Goal: Information Seeking & Learning: Check status

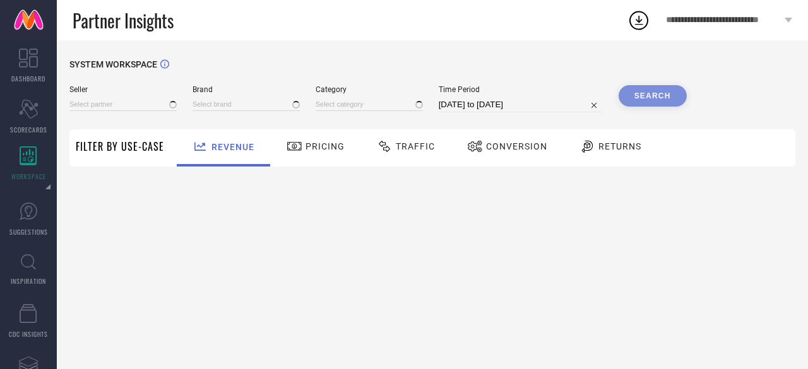
type input "All"
type input "1 STOP FASHION"
type input "All"
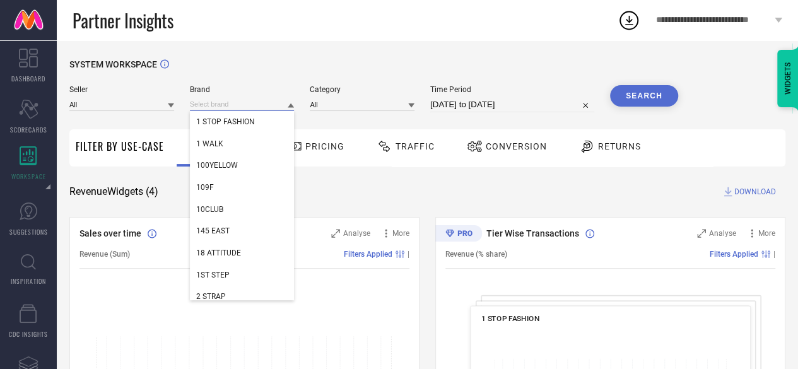
click at [246, 105] on input at bounding box center [242, 104] width 105 height 13
paste input "WHY SO FAB"
type input "WHY SO FAB"
click at [246, 105] on input "WHY SO FAB" at bounding box center [242, 104] width 105 height 13
paste input "YANAMORA"
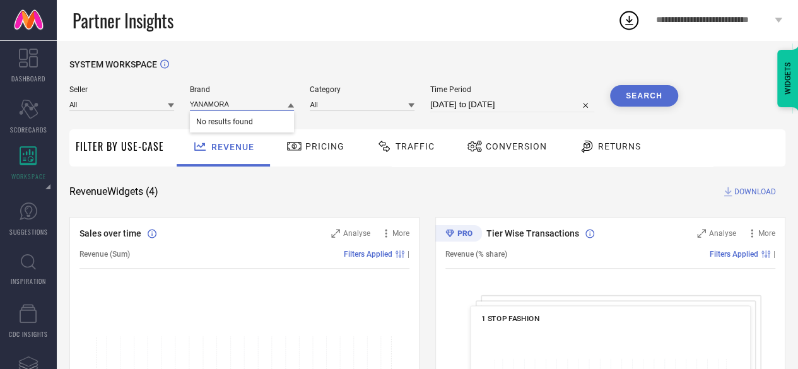
type input "YANAMORA"
click at [249, 105] on input "YANAMORA" at bounding box center [242, 104] width 105 height 13
click at [249, 105] on input at bounding box center [242, 104] width 105 height 13
paste input "ZUMMER"
type input "ZUMMER"
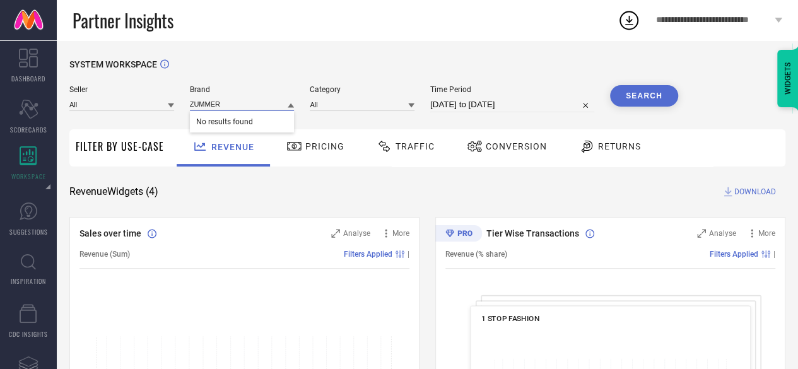
click at [249, 105] on input "ZUMMER" at bounding box center [242, 104] width 105 height 13
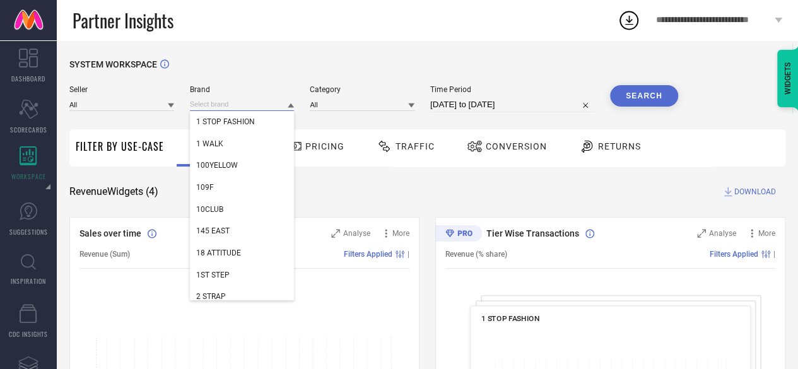
paste input "SUFIZA LIFESTYLE |"
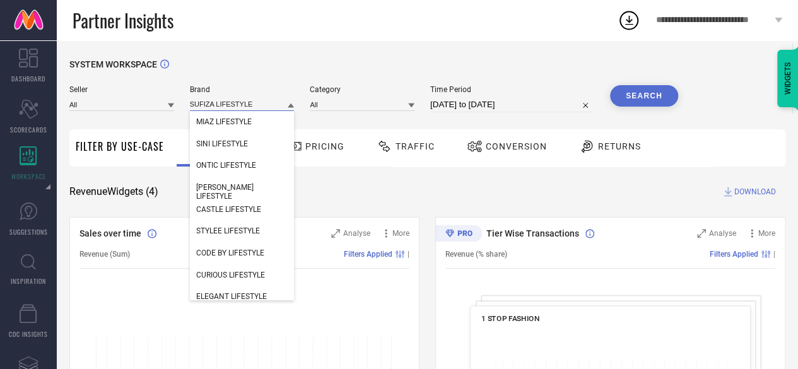
type input "SUFIZA LIFESTYLE"
click at [250, 105] on input "SUFIZA LIFESTYLE" at bounding box center [242, 104] width 105 height 13
click at [250, 105] on input at bounding box center [242, 104] width 105 height 13
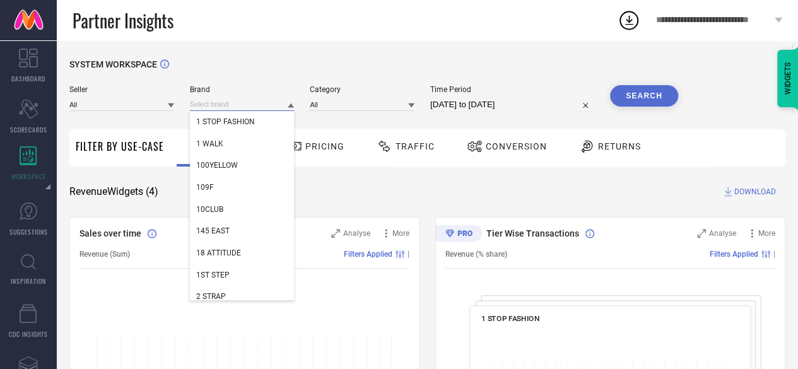
paste input "WESTHOOD"
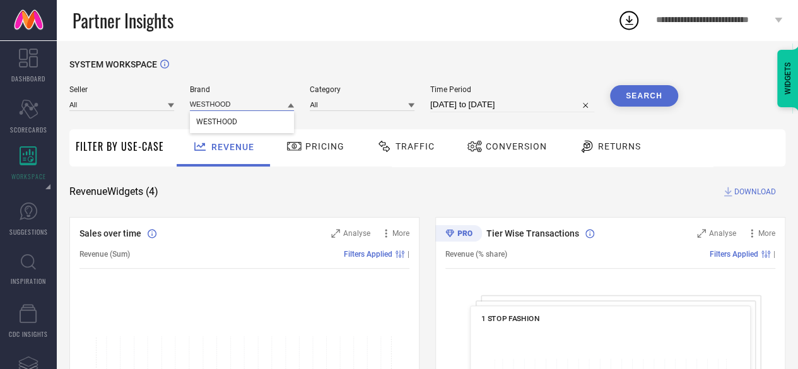
type input "WESTHOOD"
click at [246, 122] on div "WESTHOOD" at bounding box center [242, 121] width 105 height 21
click at [387, 104] on input at bounding box center [362, 104] width 105 height 13
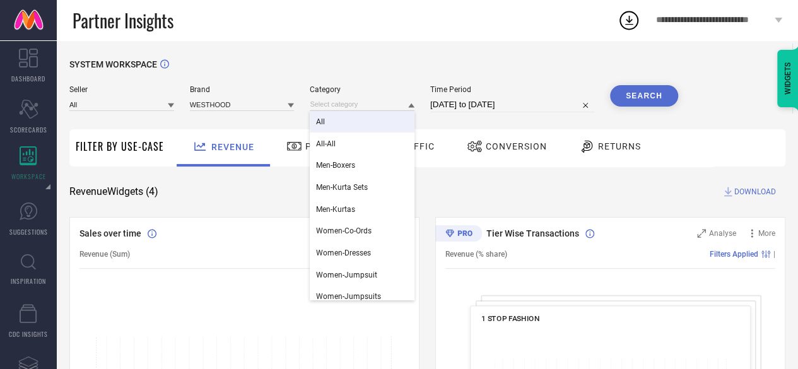
click at [348, 121] on div "All" at bounding box center [362, 121] width 105 height 21
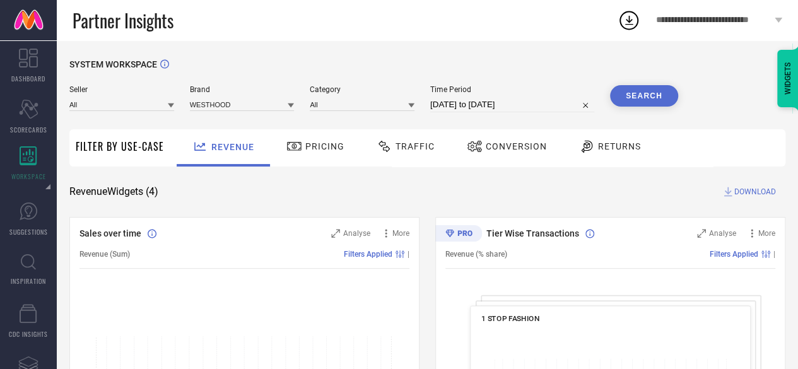
click at [463, 108] on input "[DATE] to [DATE]" at bounding box center [512, 104] width 164 height 15
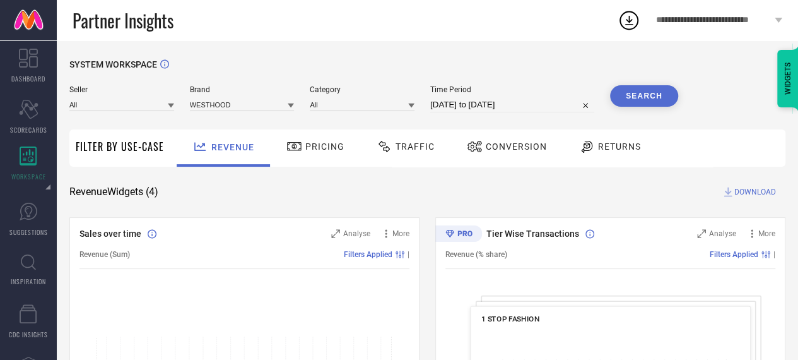
select select "6"
select select "2025"
select select "7"
select select "2025"
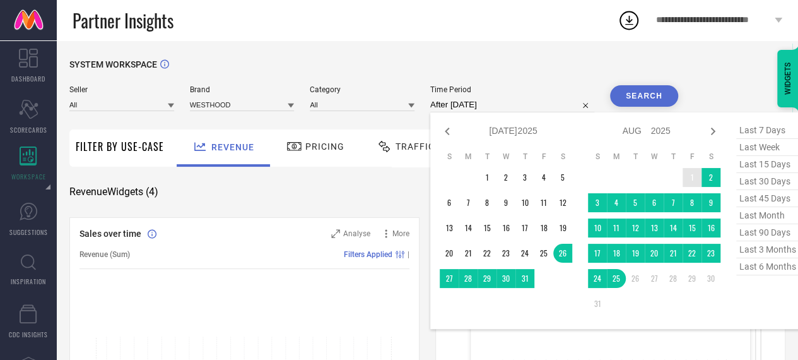
click at [685, 177] on td "1" at bounding box center [692, 177] width 19 height 19
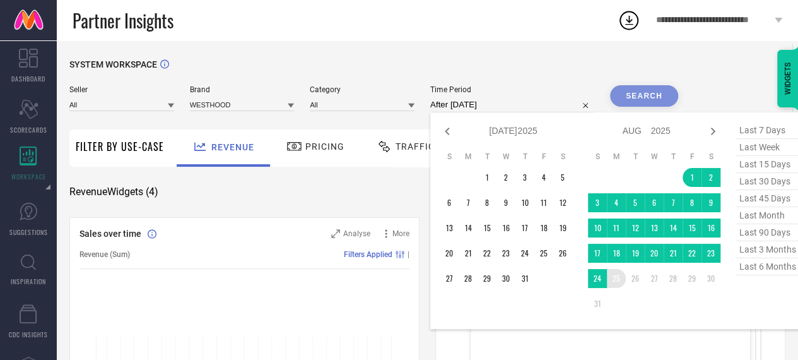
type input "[DATE] to [DATE]"
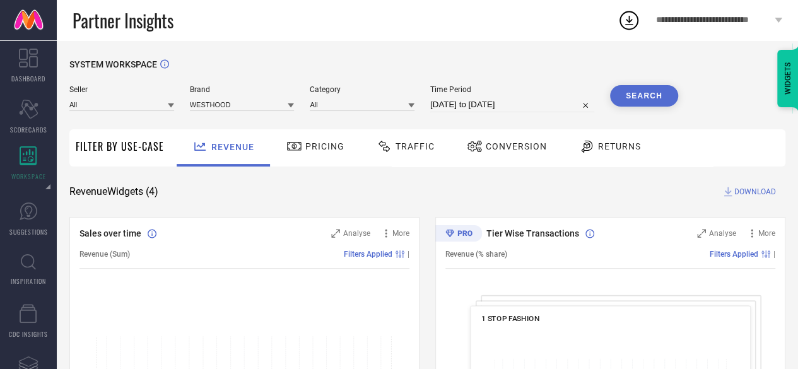
click at [625, 99] on button "Search" at bounding box center [644, 95] width 68 height 21
click at [654, 90] on button "Search" at bounding box center [644, 95] width 68 height 21
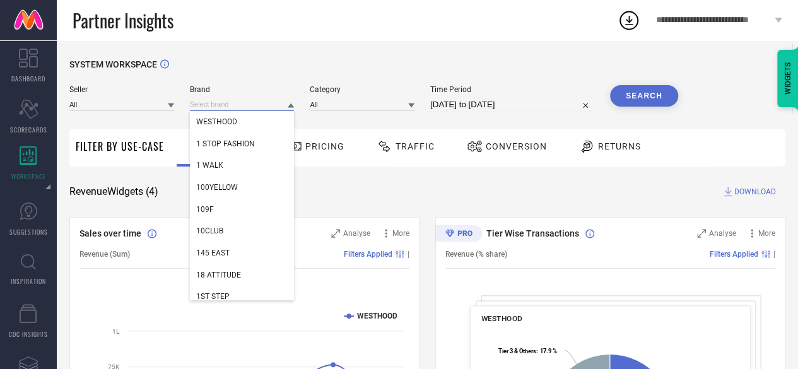
click at [236, 103] on input at bounding box center [242, 104] width 105 height 13
paste input "LEADWORT"
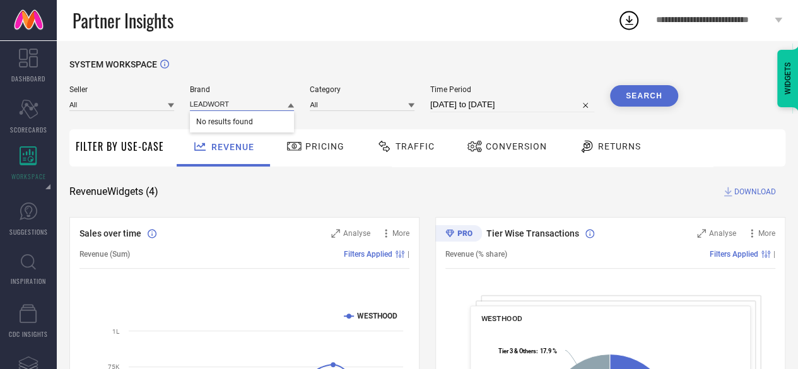
type input "LEADWORT"
click at [240, 101] on input "LEADWORT" at bounding box center [242, 104] width 105 height 13
click at [240, 101] on input at bounding box center [242, 104] width 105 height 13
paste input "NANCHI"
type input "NANCHI"
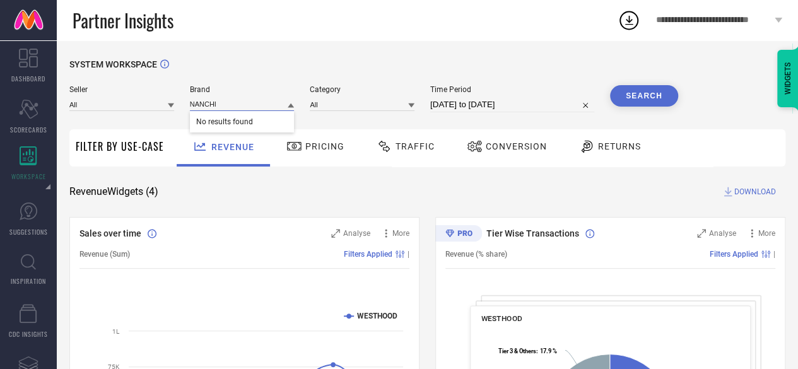
click at [240, 101] on input "NANCHI" at bounding box center [242, 104] width 105 height 13
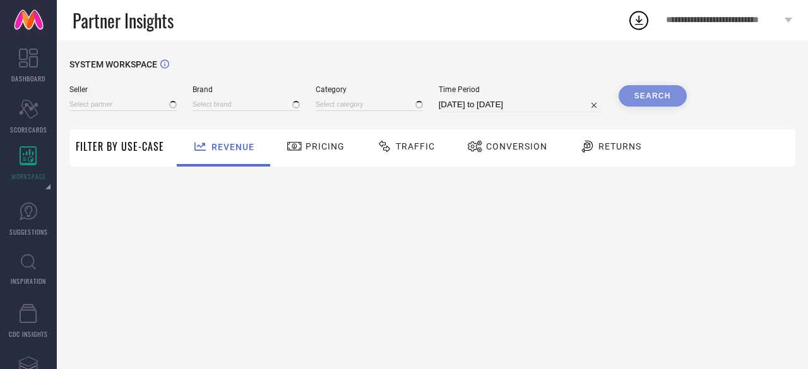
type input "All"
type input "1 STOP FASHION"
type input "All"
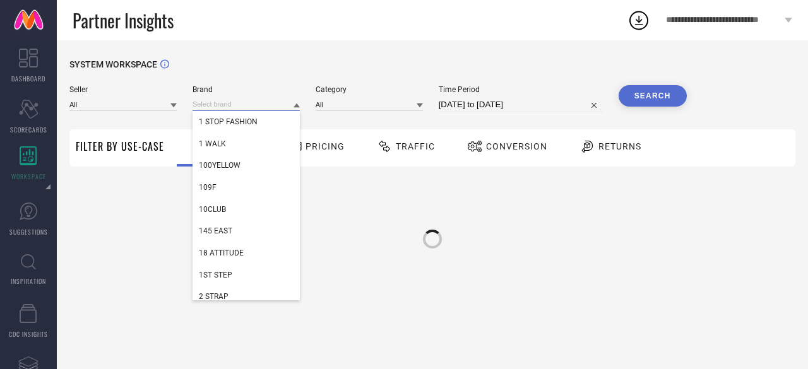
click at [242, 107] on input at bounding box center [245, 104] width 107 height 13
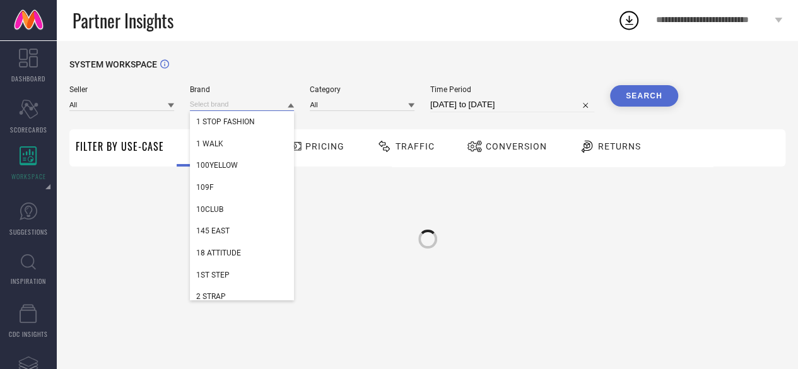
paste input "NANCHI"
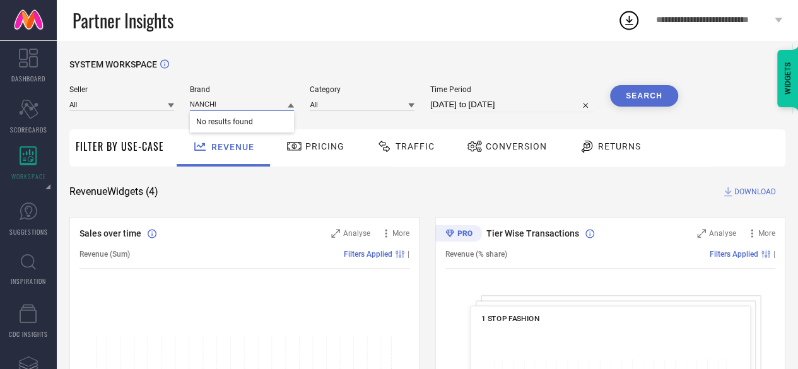
type input "NANCHI"
click at [232, 99] on input "NANCHI" at bounding box center [242, 104] width 105 height 13
click at [232, 99] on input at bounding box center [242, 104] width 105 height 13
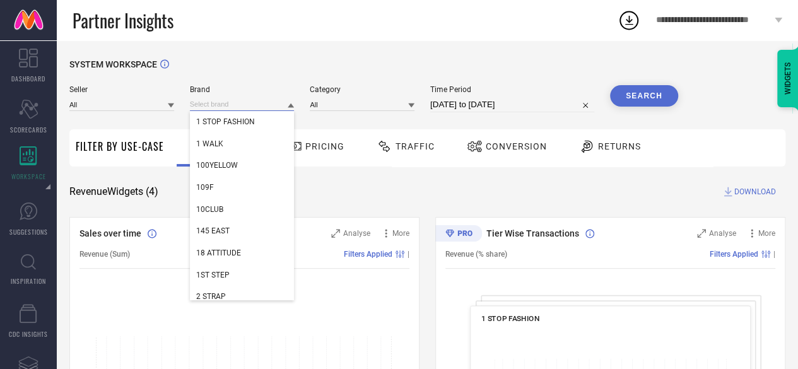
paste input "SUMAVI-FASHION"
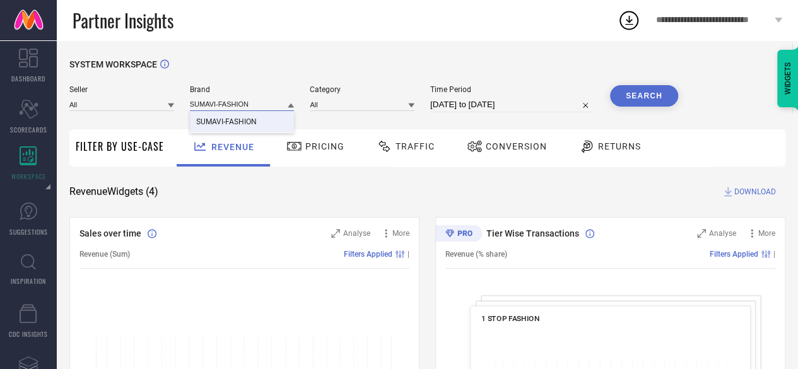
type input "SUMAVI-FASHION"
click at [244, 120] on span "SUMAVI-FASHION" at bounding box center [226, 121] width 61 height 9
click at [356, 110] on input at bounding box center [362, 104] width 105 height 13
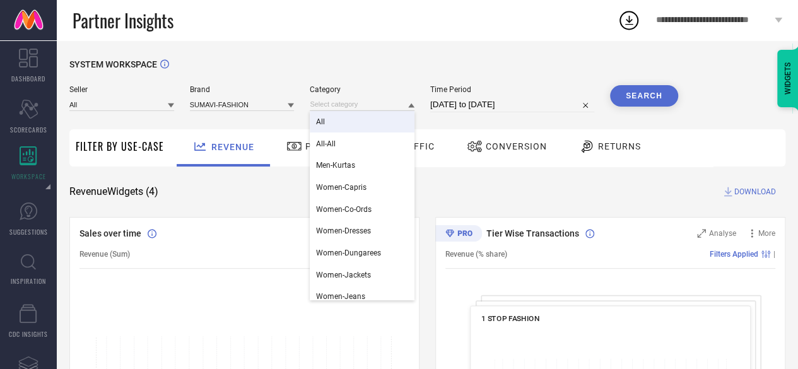
click at [356, 120] on div "All" at bounding box center [362, 121] width 105 height 21
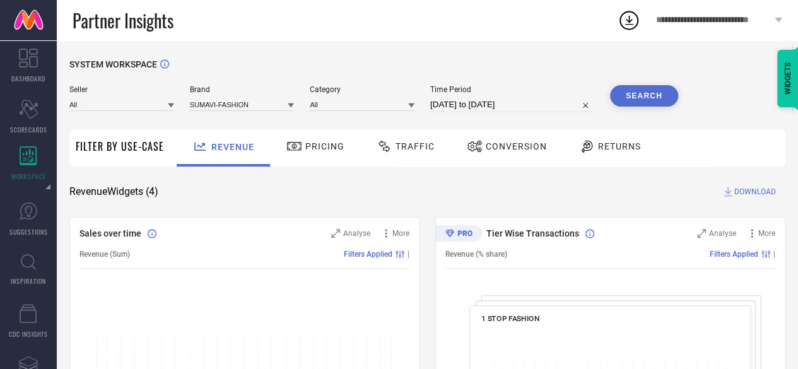
click at [512, 102] on input "[DATE] to [DATE]" at bounding box center [512, 104] width 164 height 15
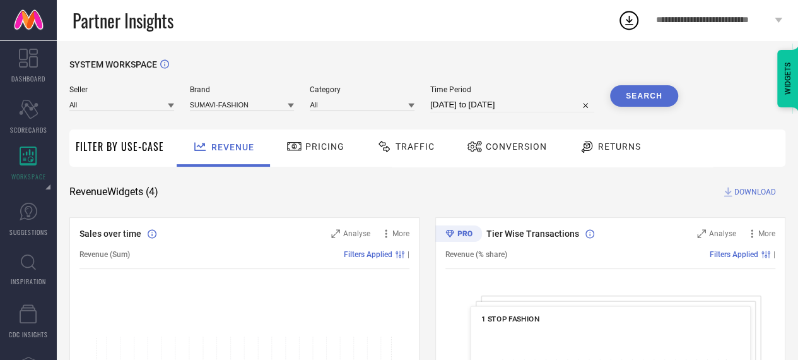
select select "6"
select select "2025"
select select "7"
select select "2025"
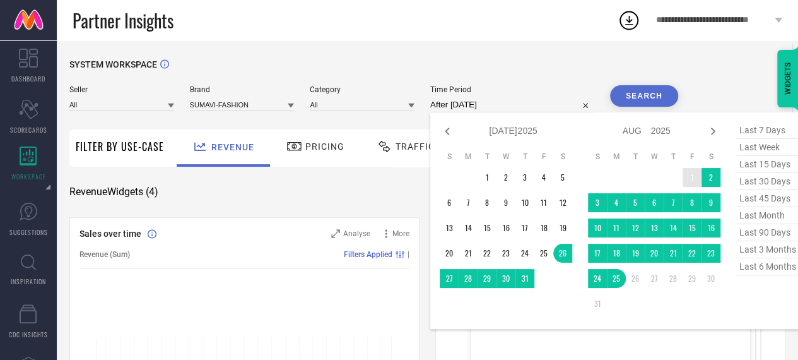
click at [684, 172] on td "1" at bounding box center [692, 177] width 19 height 19
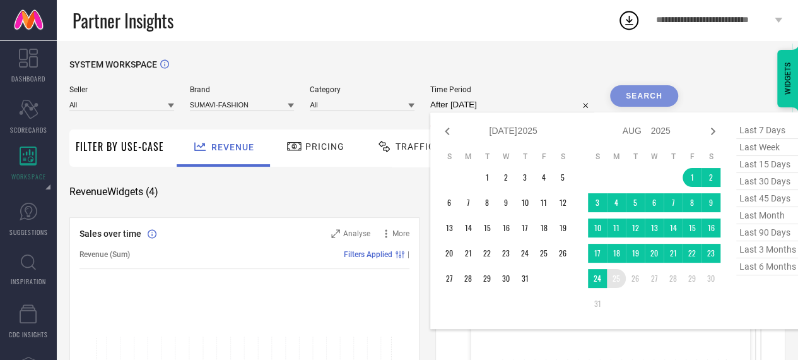
type input "[DATE] to [DATE]"
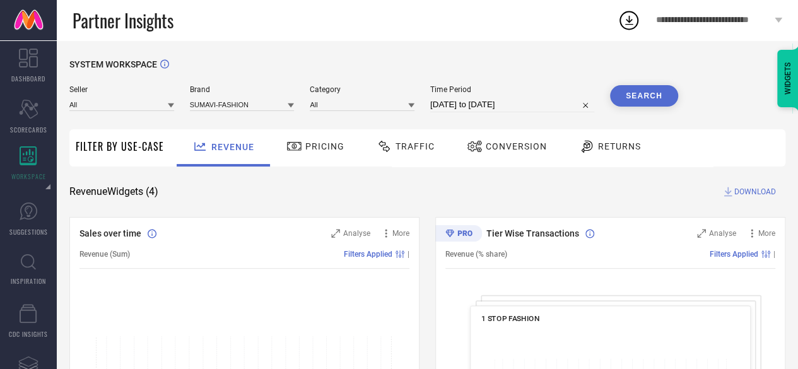
click at [628, 109] on div "Search" at bounding box center [644, 98] width 68 height 27
click at [628, 105] on button "Search" at bounding box center [644, 95] width 68 height 21
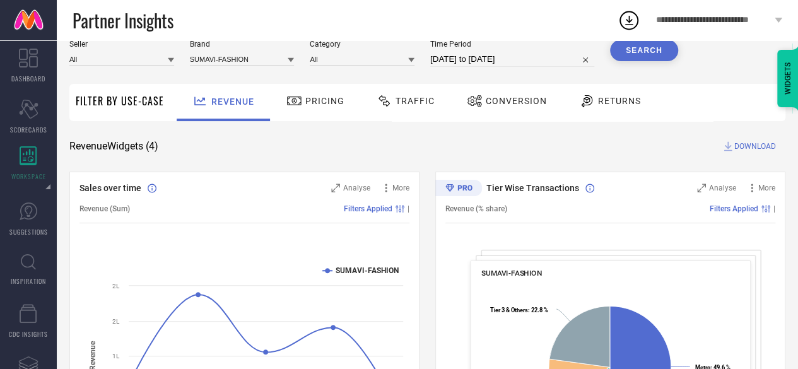
scroll to position [46, 0]
click at [749, 146] on span "DOWNLOAD" at bounding box center [755, 145] width 42 height 13
click at [471, 50] on div "Time Period [DATE] to [DATE]" at bounding box center [512, 52] width 164 height 27
select select "7"
select select "2025"
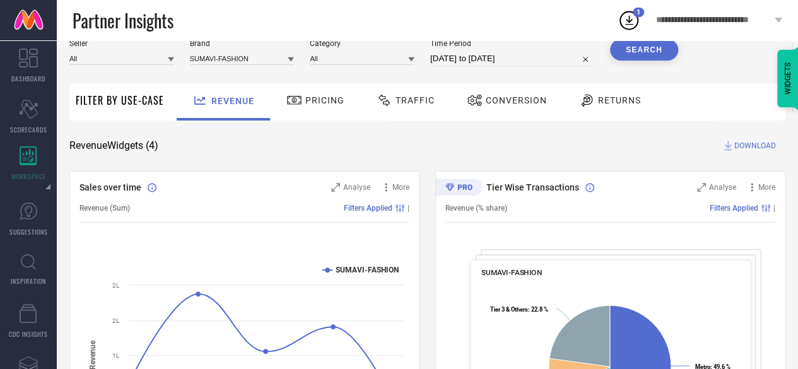
select select "8"
select select "2025"
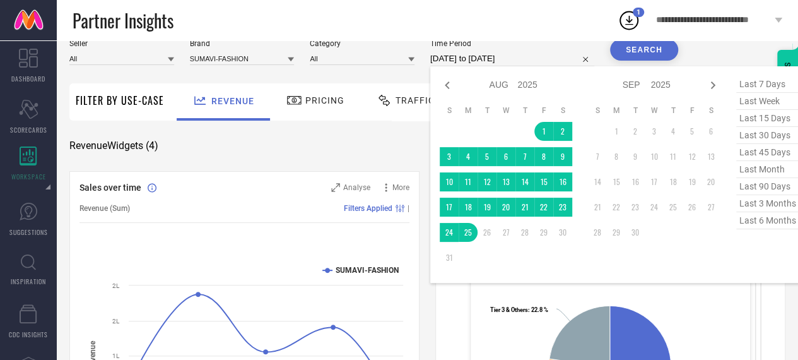
click at [472, 55] on input "[DATE] to [DATE]" at bounding box center [512, 58] width 164 height 15
click at [452, 86] on icon at bounding box center [447, 85] width 15 height 15
select select "6"
select select "2025"
select select "7"
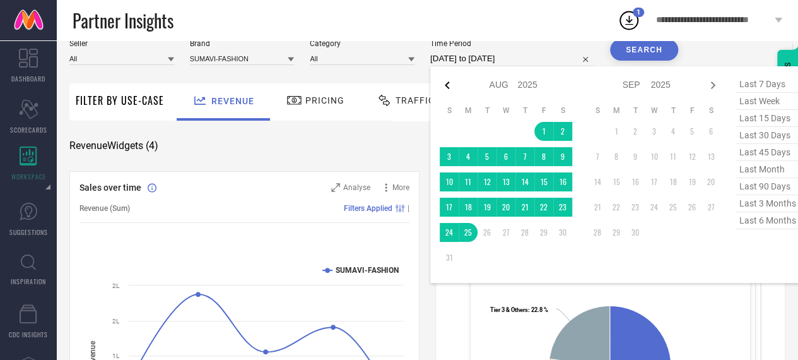
select select "2025"
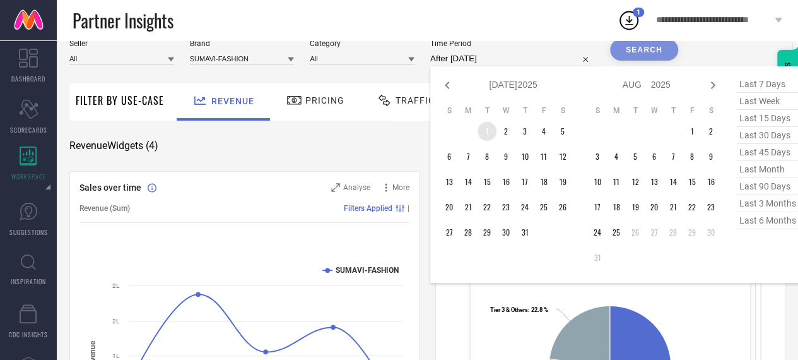
click at [489, 136] on td "1" at bounding box center [487, 131] width 19 height 19
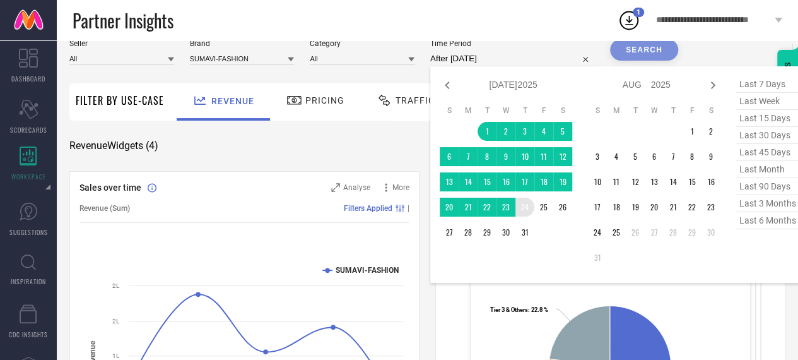
type input "[DATE] to [DATE]"
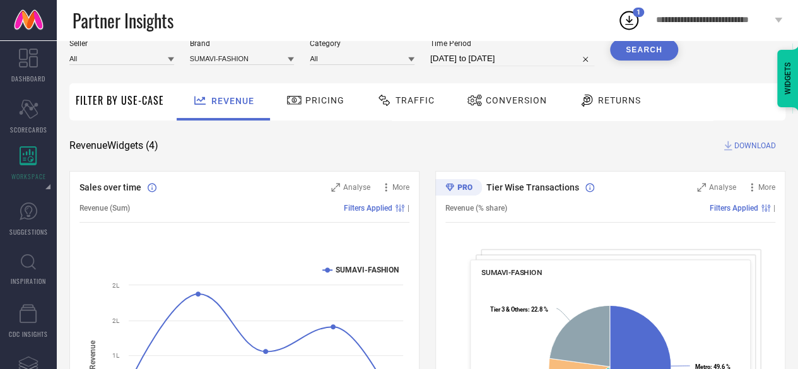
click at [638, 62] on div "Search" at bounding box center [644, 52] width 68 height 27
click at [641, 58] on button "Search" at bounding box center [644, 49] width 68 height 21
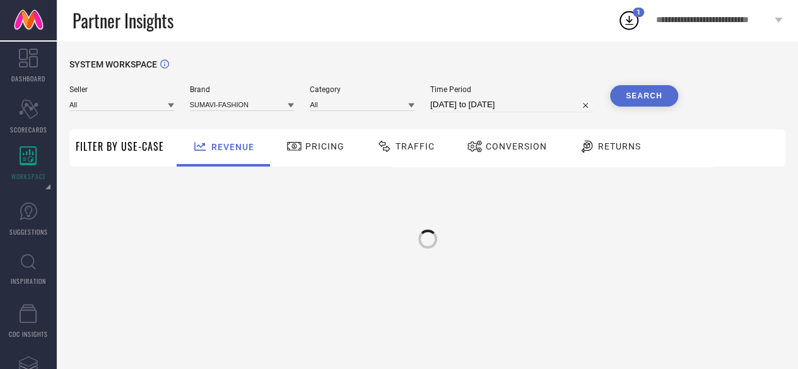
scroll to position [0, 0]
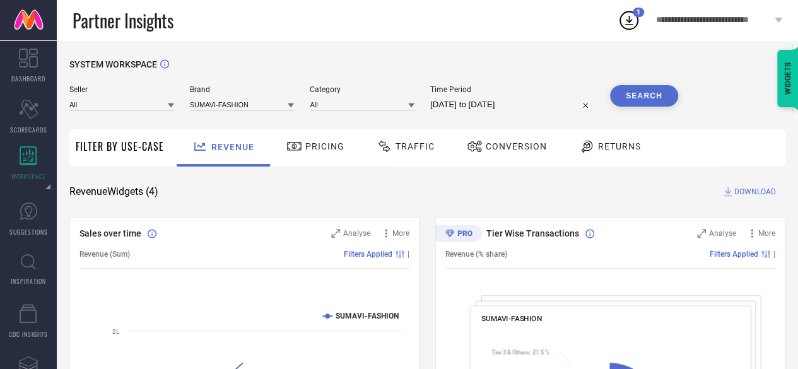
click at [763, 187] on span "DOWNLOAD" at bounding box center [755, 191] width 42 height 13
click at [498, 144] on span "Conversion" at bounding box center [516, 146] width 61 height 10
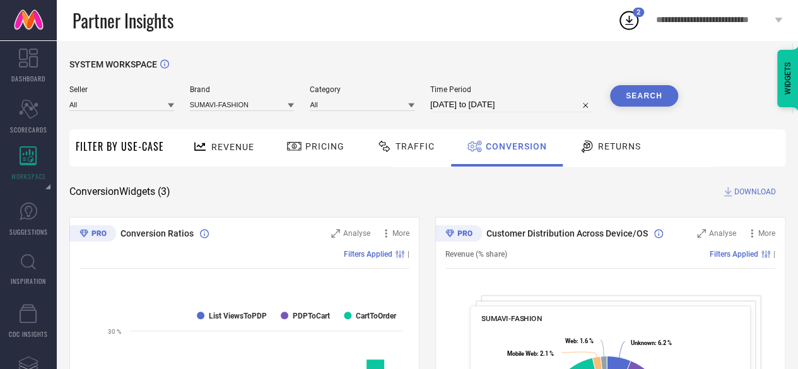
select select "6"
select select "2025"
select select "7"
select select "2025"
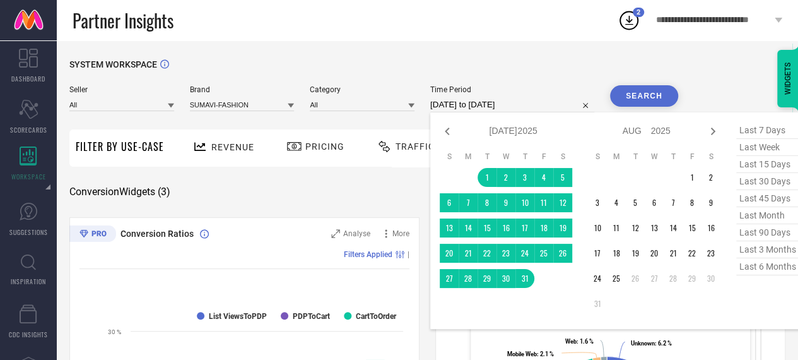
click at [477, 104] on input "[DATE] to [DATE]" at bounding box center [512, 104] width 164 height 15
click at [690, 175] on td "1" at bounding box center [692, 177] width 19 height 19
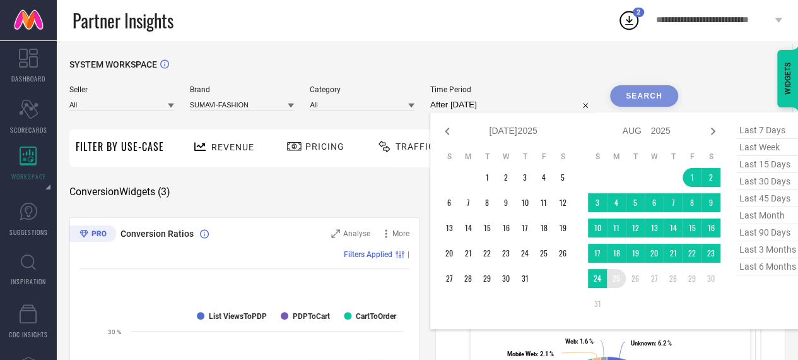
type input "[DATE] to [DATE]"
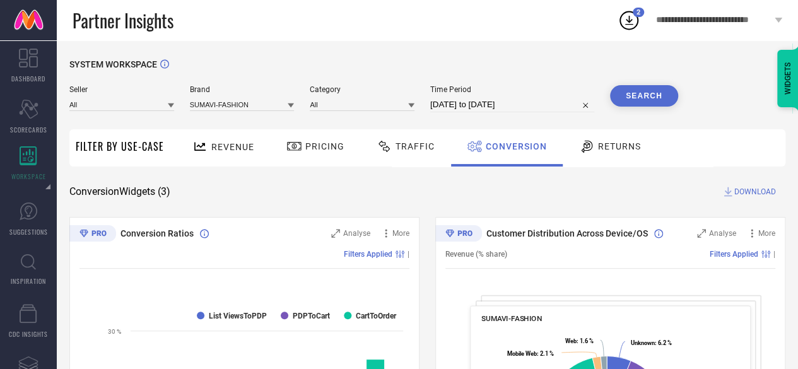
click at [636, 104] on button "Search" at bounding box center [644, 95] width 68 height 21
click at [611, 166] on div "Returns" at bounding box center [609, 147] width 93 height 37
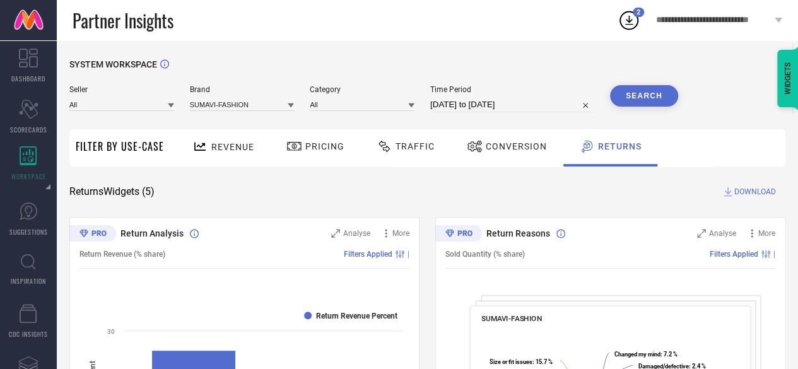
click at [737, 189] on span "DOWNLOAD" at bounding box center [755, 191] width 42 height 13
click at [471, 143] on icon at bounding box center [475, 146] width 16 height 15
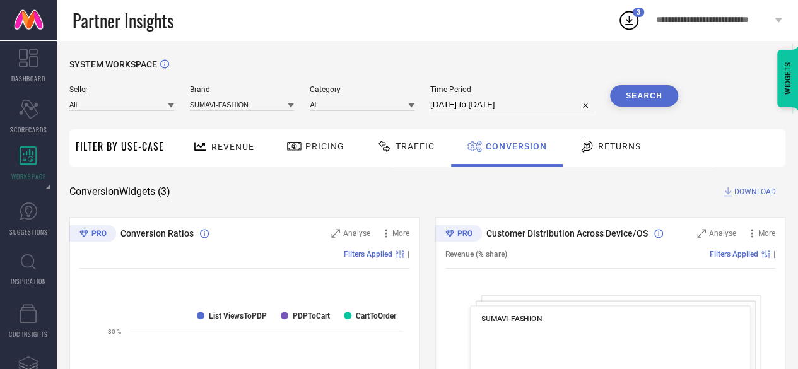
click at [744, 197] on span "DOWNLOAD" at bounding box center [755, 191] width 42 height 13
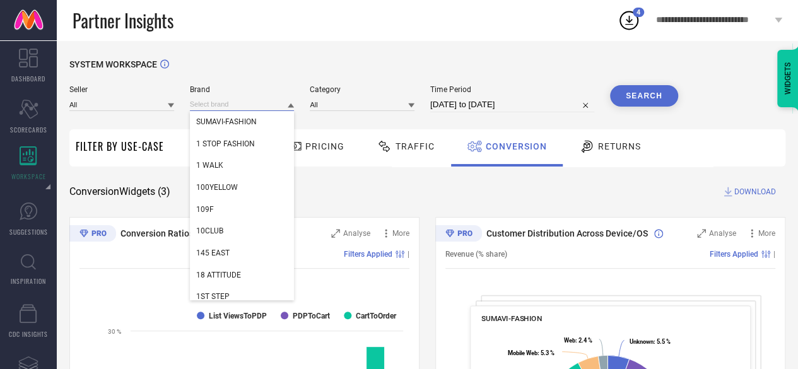
click at [233, 101] on input at bounding box center [242, 104] width 105 height 13
paste input "Fashionable chikan handicraft"
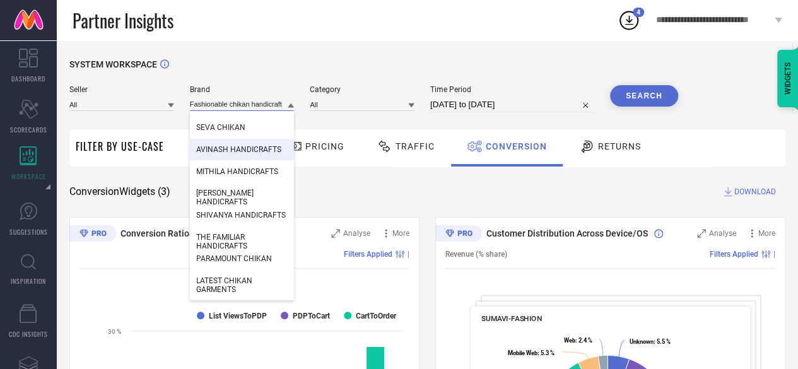
scroll to position [168, 0]
type input "Fashionable chikan handicraft"
click at [242, 100] on input "Fashionable chikan handicraft" at bounding box center [242, 104] width 105 height 13
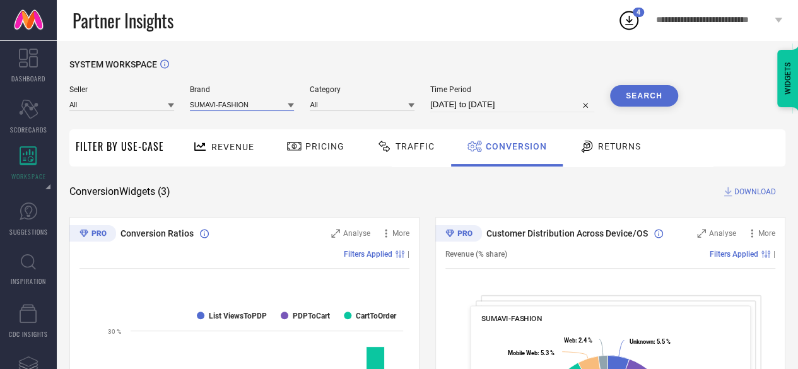
click at [242, 100] on input at bounding box center [242, 104] width 105 height 13
paste input "Caracola"
type input "Caracola"
click at [242, 100] on input "Caracola" at bounding box center [242, 104] width 105 height 13
click at [242, 100] on input at bounding box center [242, 104] width 105 height 13
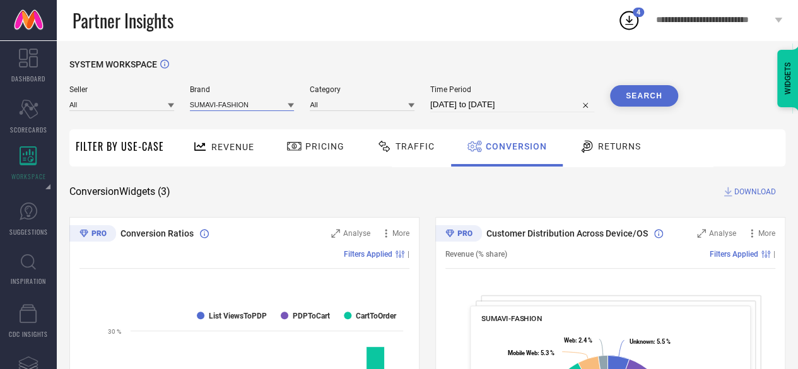
paste input "Caracola"
type input "Car"
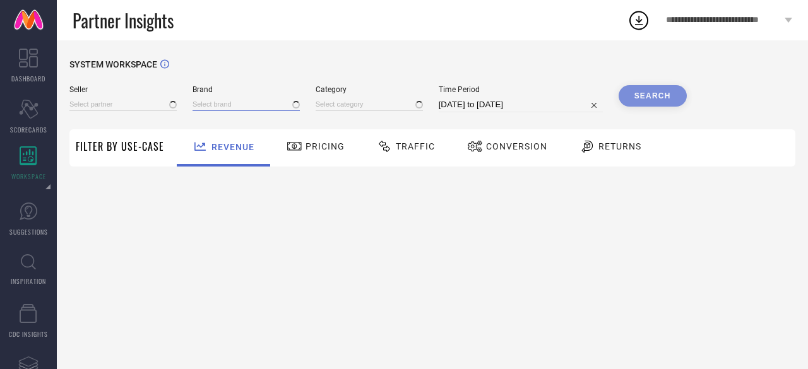
click at [203, 105] on input at bounding box center [245, 104] width 107 height 13
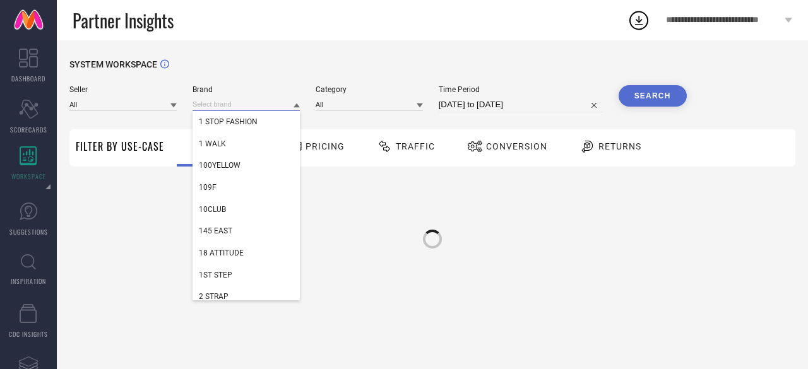
type input "All"
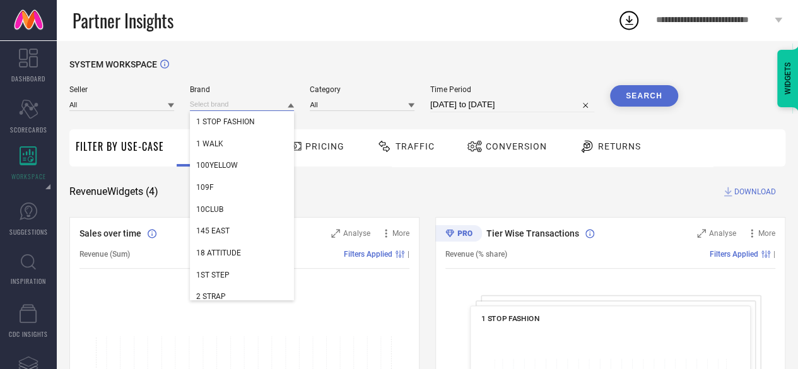
paste input "Caracola"
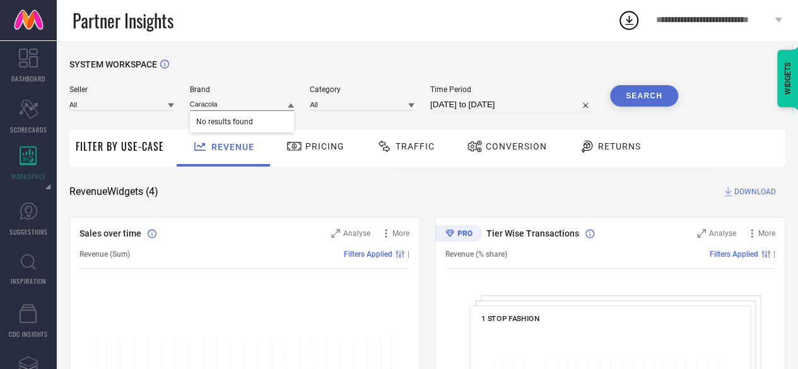
type input "Caracola"
click at [239, 103] on input "Caracola" at bounding box center [242, 104] width 105 height 13
click at [239, 103] on input at bounding box center [242, 104] width 105 height 13
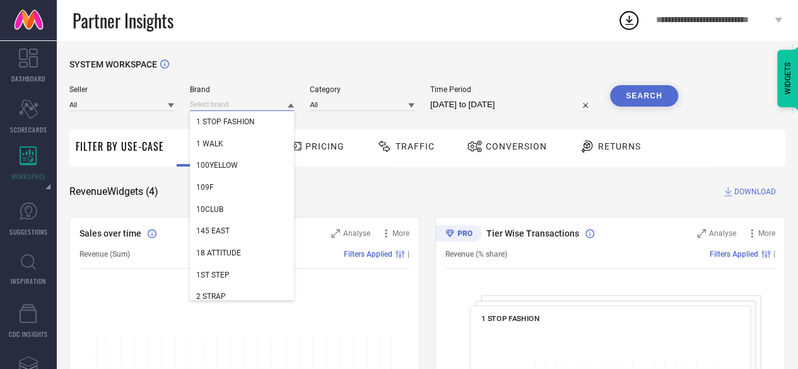
paste input "ZEUGEN"
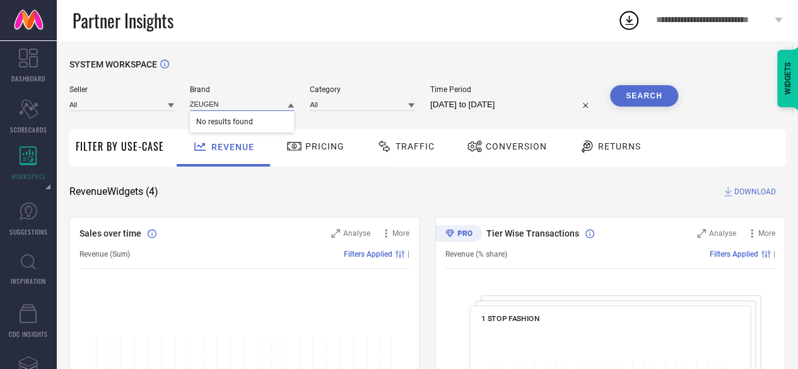
type input "ZEUGEN"
click at [231, 109] on input "ZEUGEN" at bounding box center [242, 104] width 105 height 13
click at [231, 109] on input at bounding box center [242, 104] width 105 height 13
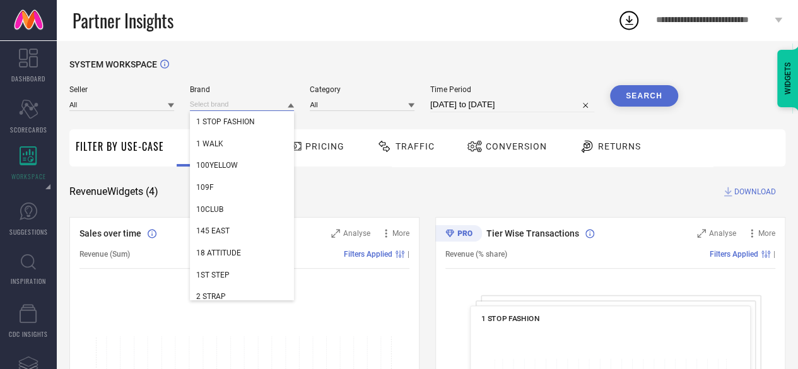
paste input "Royal marqu"
type input "R"
click at [224, 102] on input at bounding box center [242, 104] width 105 height 13
paste input "Dimpy garments"
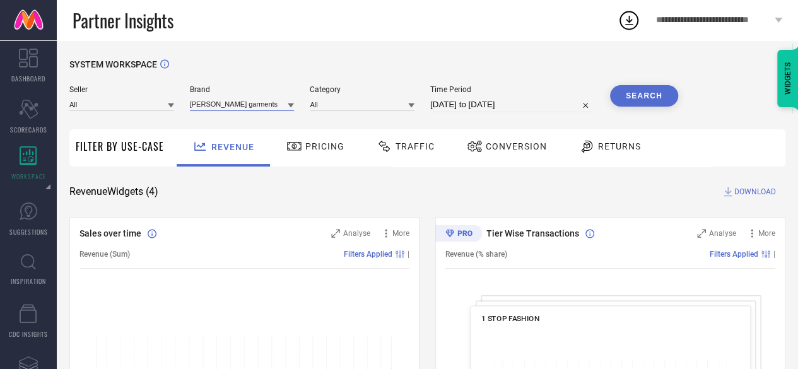
type input "Dimpy garments"
click at [204, 105] on input at bounding box center [242, 104] width 105 height 13
paste input "SPORTIZM"
type input "SPORTIZM"
paste input "GUTI"
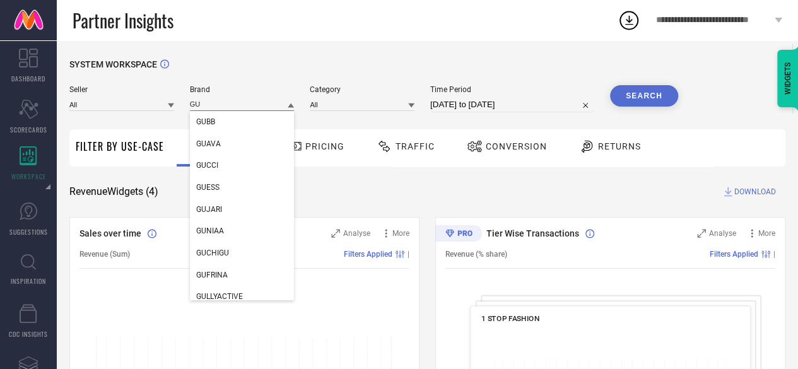
type input "GU"
click at [226, 99] on input "GU" at bounding box center [242, 104] width 105 height 13
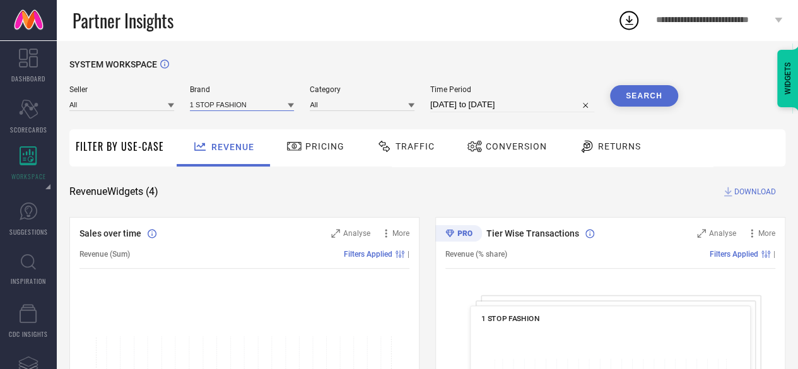
click at [226, 99] on input at bounding box center [242, 104] width 105 height 13
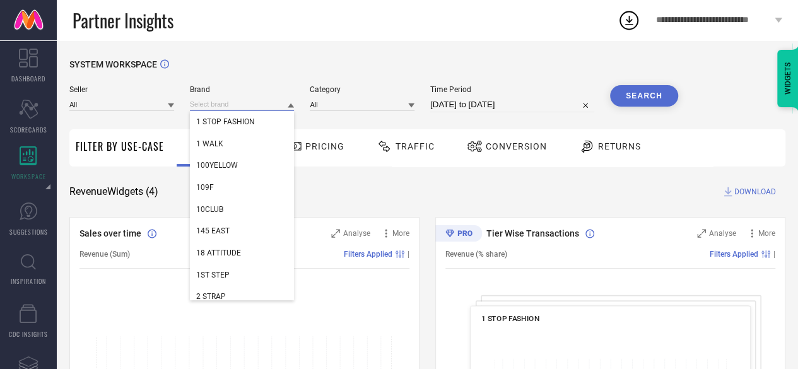
paste input "Woowzerz"
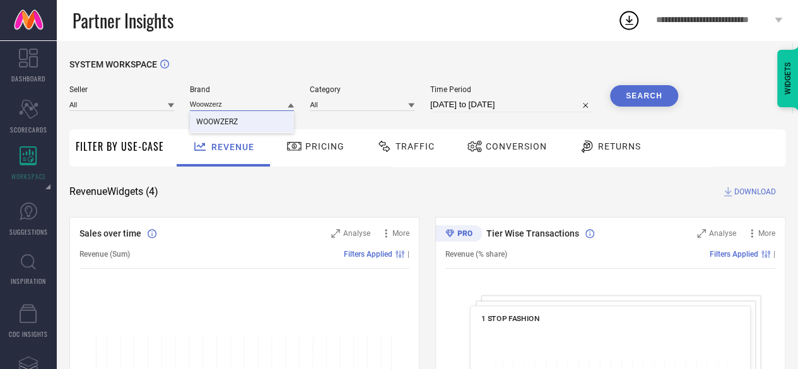
type input "Woowzerz"
click at [239, 122] on div "WOOWZERZ" at bounding box center [242, 121] width 105 height 21
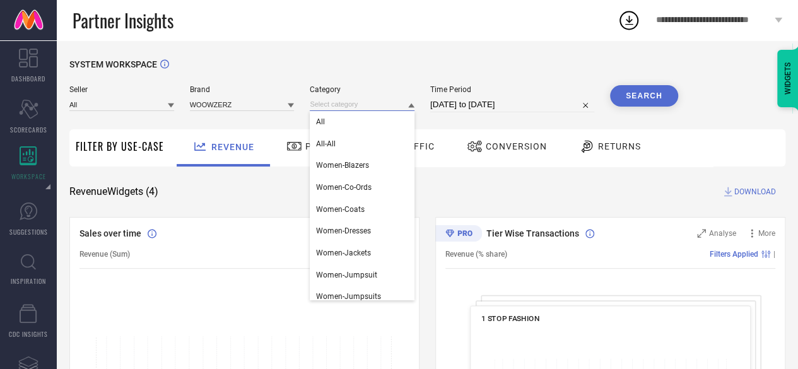
click at [379, 102] on input at bounding box center [362, 104] width 105 height 13
click at [371, 120] on div "All" at bounding box center [362, 121] width 105 height 21
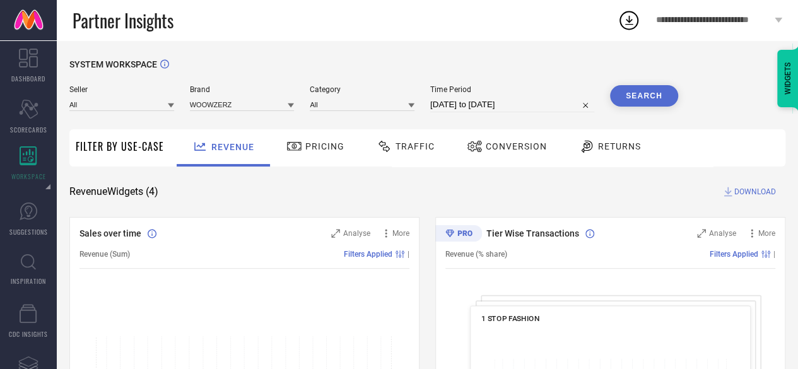
select select "6"
select select "2025"
select select "7"
select select "2025"
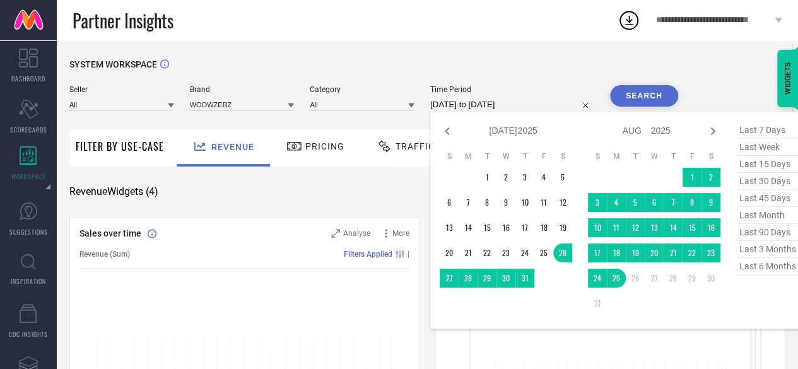
click at [465, 108] on input "[DATE] to [DATE]" at bounding box center [512, 104] width 164 height 15
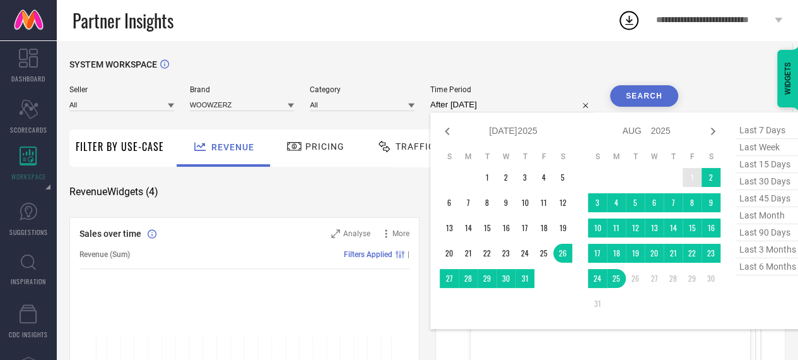
click at [691, 168] on td "1" at bounding box center [692, 177] width 19 height 19
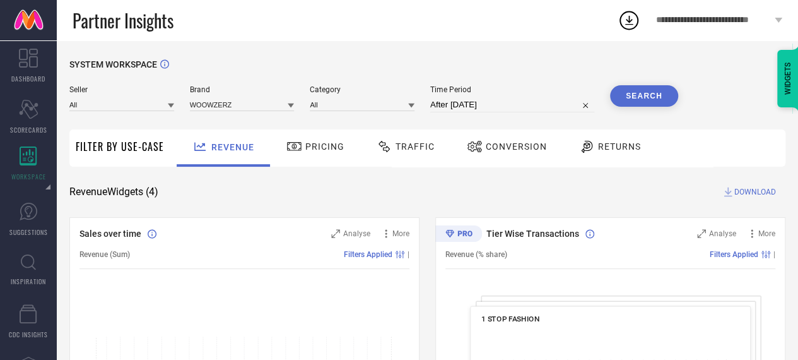
type input "[DATE] to [DATE]"
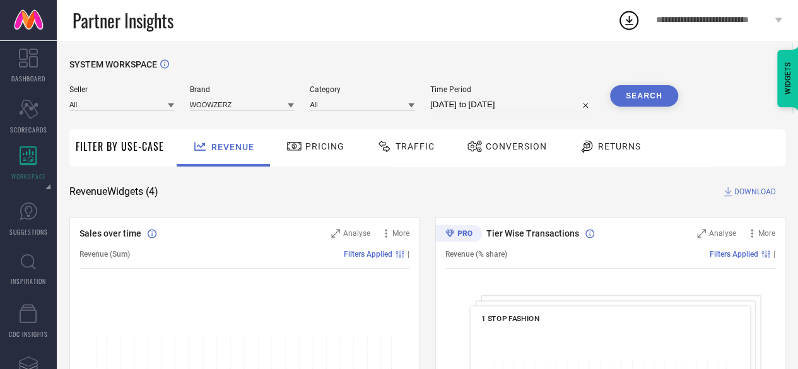
click at [633, 98] on button "Search" at bounding box center [644, 95] width 68 height 21
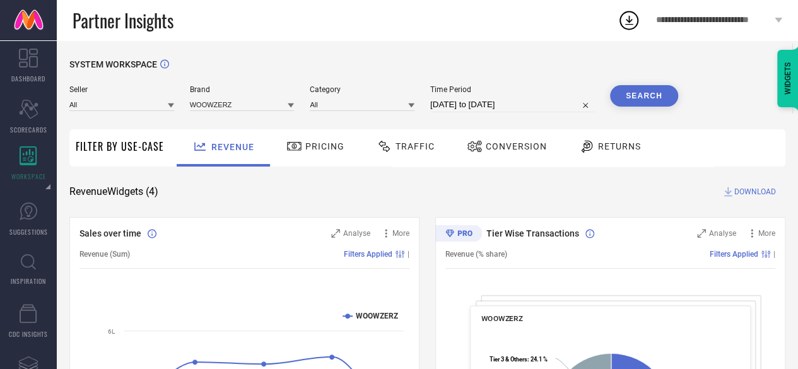
click at [535, 146] on span "Conversion" at bounding box center [516, 146] width 61 height 10
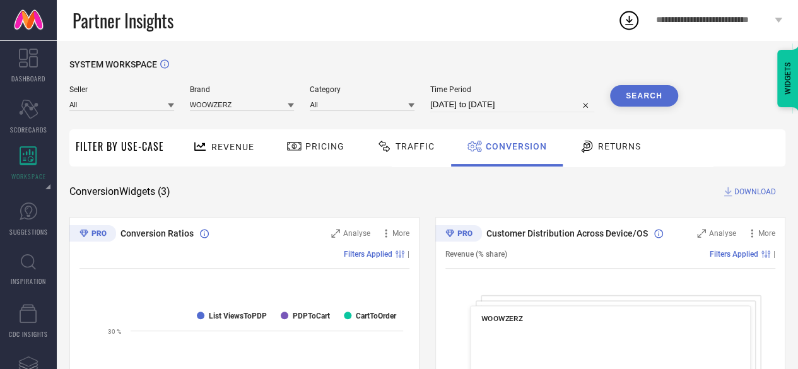
click at [255, 142] on div "Revenue" at bounding box center [223, 147] width 68 height 22
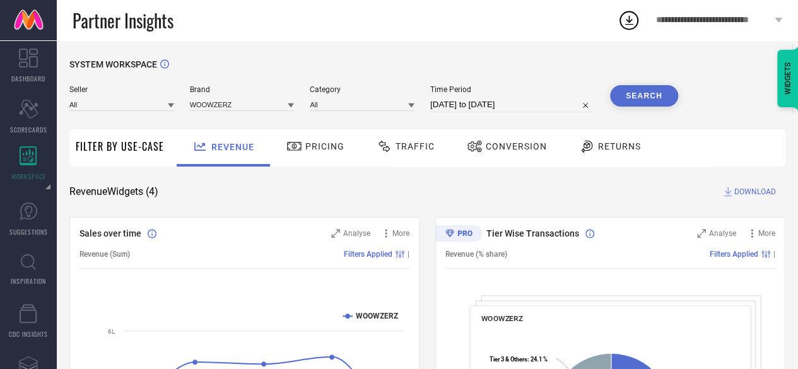
click at [744, 197] on span "DOWNLOAD" at bounding box center [755, 191] width 42 height 13
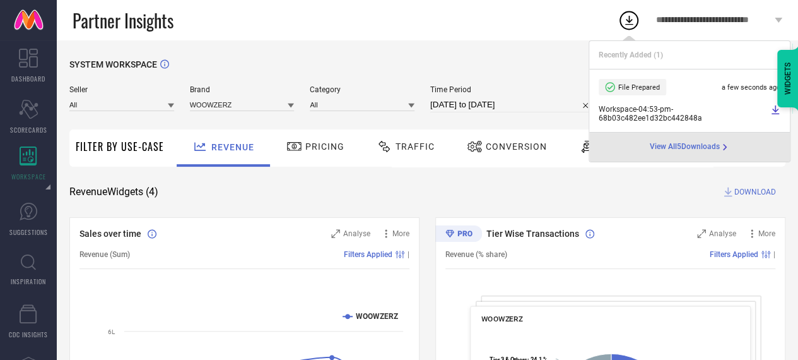
click at [503, 98] on input "[DATE] to [DATE]" at bounding box center [512, 104] width 164 height 15
select select "7"
select select "2025"
select select "8"
select select "2025"
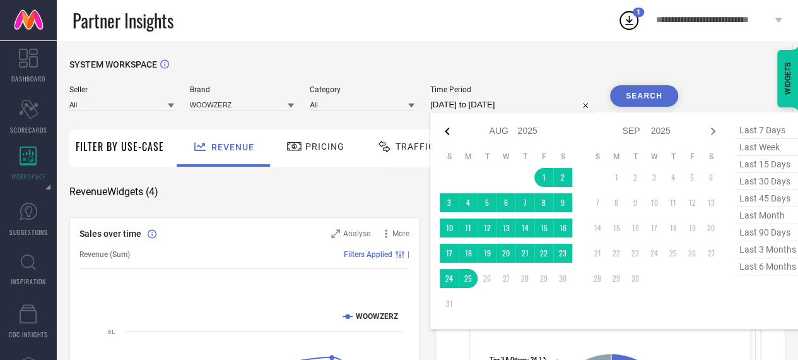
click at [443, 131] on icon at bounding box center [447, 131] width 15 height 15
select select "6"
select select "2025"
select select "7"
select select "2025"
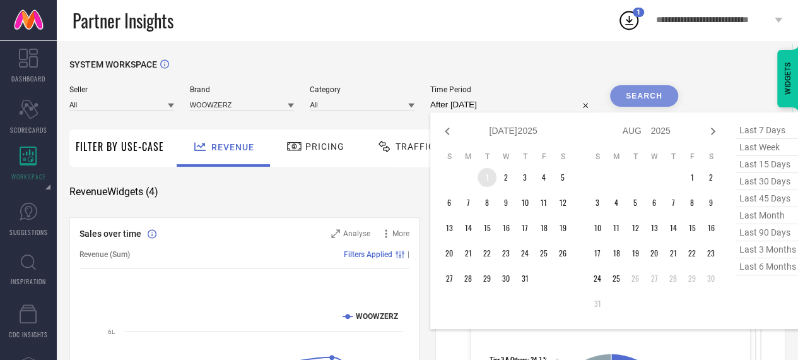
click at [481, 182] on td "1" at bounding box center [487, 177] width 19 height 19
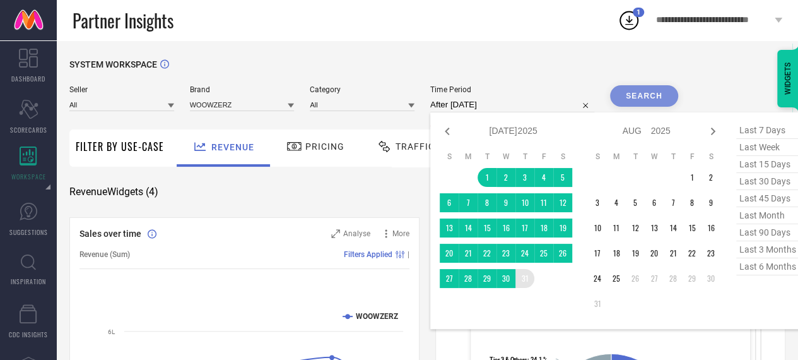
type input "[DATE] to [DATE]"
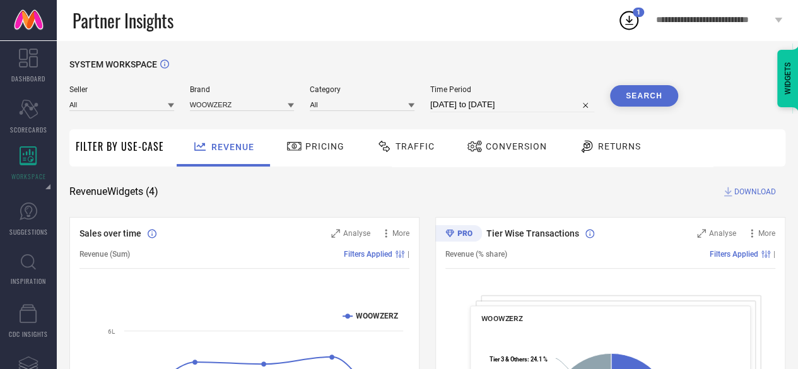
click at [629, 87] on button "Search" at bounding box center [644, 95] width 68 height 21
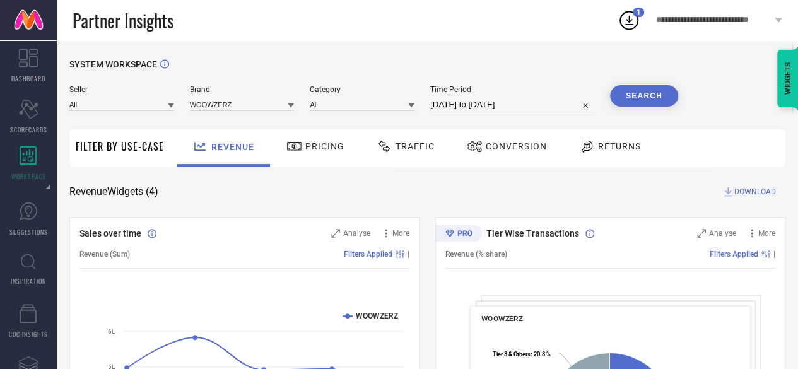
click at [758, 192] on span "DOWNLOAD" at bounding box center [755, 191] width 42 height 13
click at [418, 194] on div "Revenue Widgets ( 4 ) DOWNLOAD" at bounding box center [427, 191] width 716 height 13
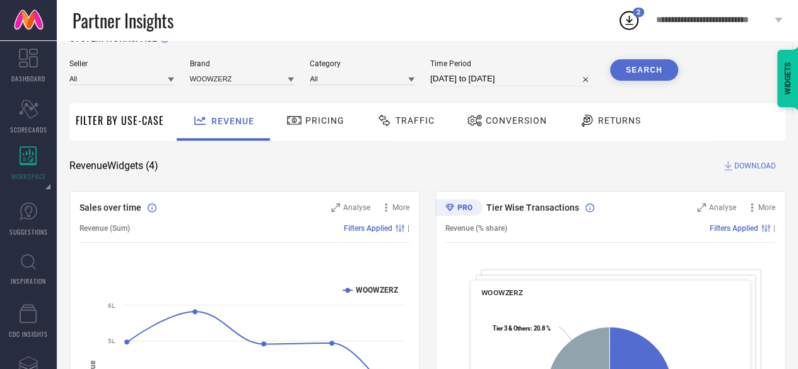
scroll to position [27, 0]
click at [515, 124] on span "Conversion" at bounding box center [516, 119] width 61 height 10
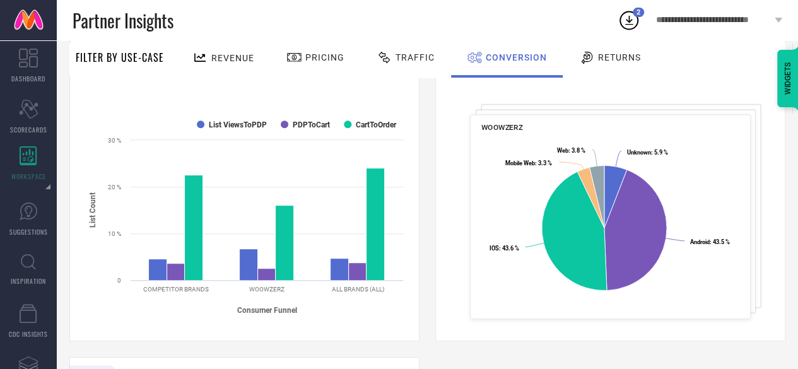
scroll to position [0, 0]
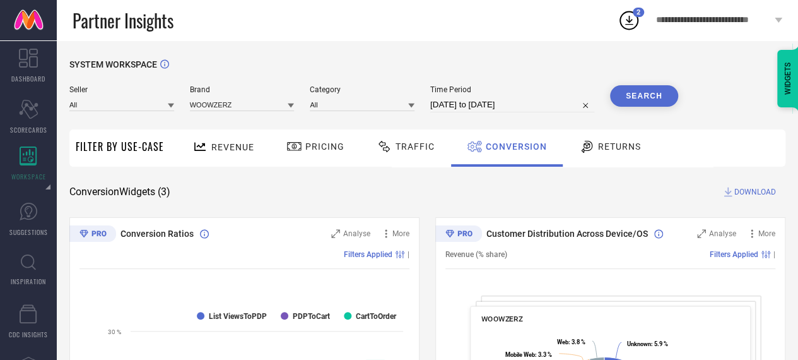
click at [488, 103] on input "[DATE] to [DATE]" at bounding box center [512, 104] width 164 height 15
select select "6"
select select "2025"
select select "7"
select select "2025"
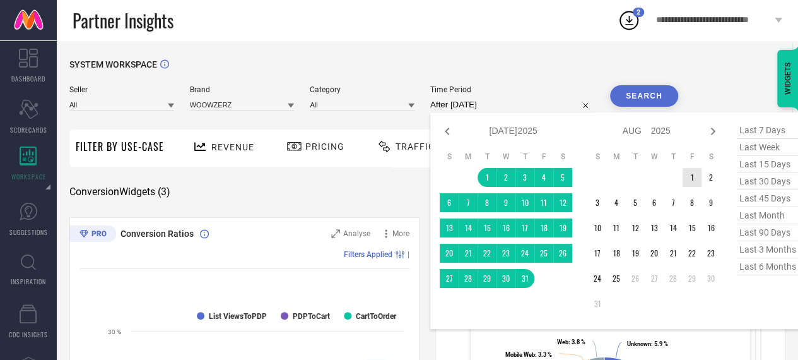
click at [695, 179] on td "1" at bounding box center [692, 177] width 19 height 19
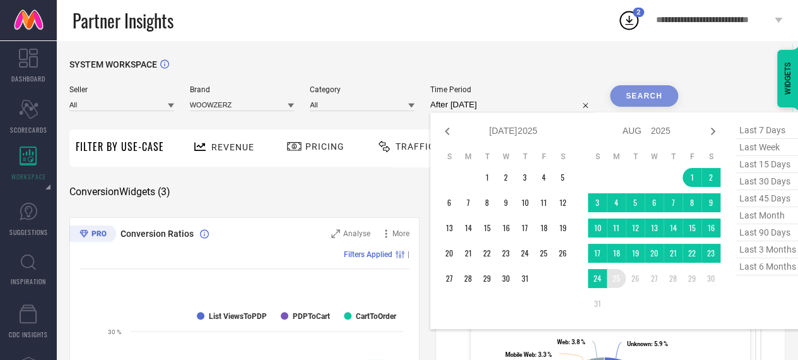
type input "[DATE] to [DATE]"
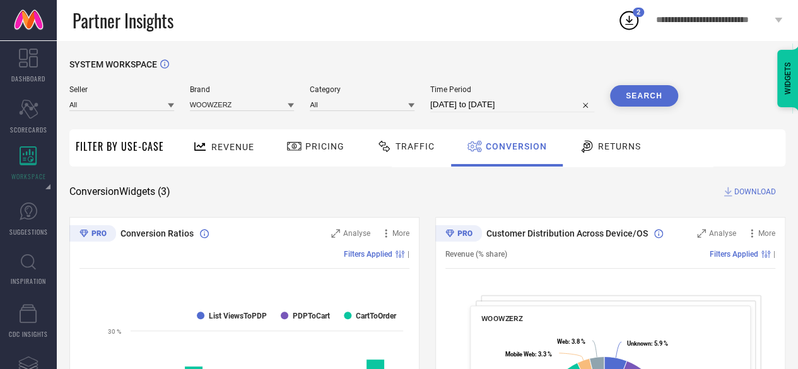
click at [632, 93] on button "Search" at bounding box center [644, 95] width 68 height 21
click at [612, 146] on span "Returns" at bounding box center [619, 146] width 43 height 10
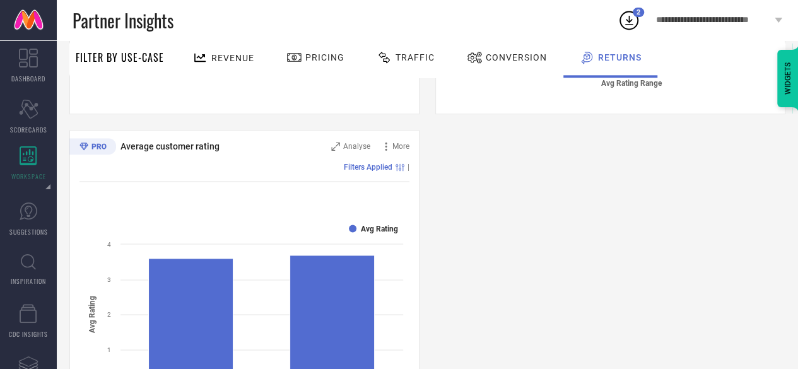
scroll to position [750, 0]
click at [315, 68] on div "Pricing" at bounding box center [315, 57] width 64 height 21
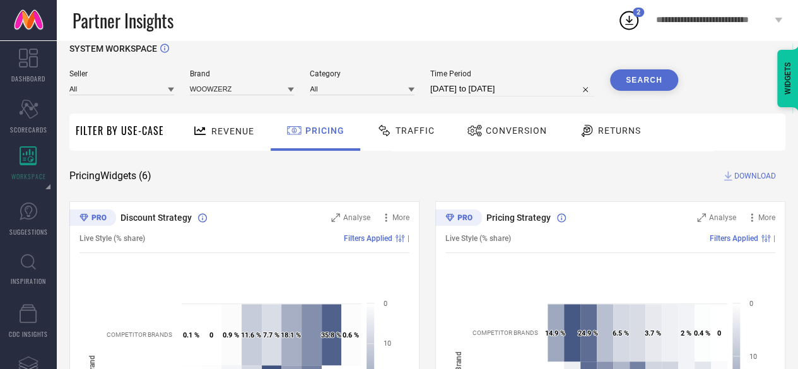
scroll to position [0, 0]
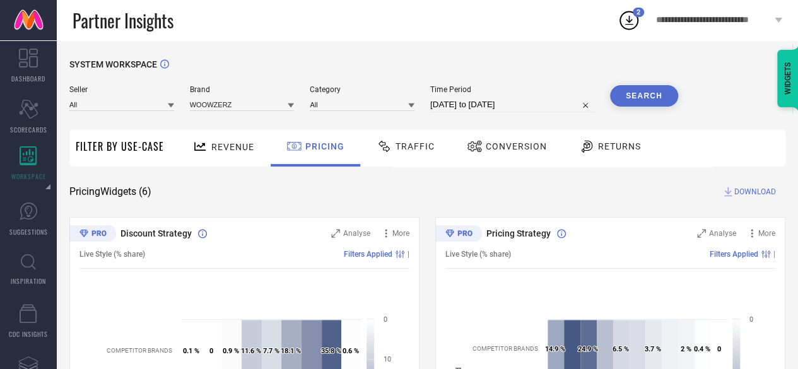
click at [461, 134] on div "Conversion" at bounding box center [507, 147] width 112 height 37
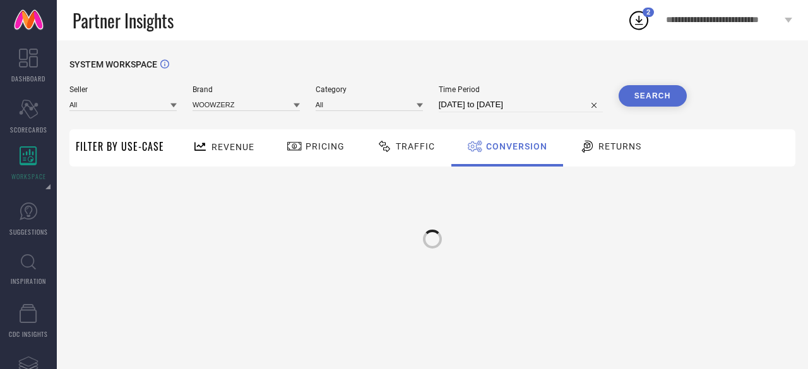
click at [408, 150] on span "Traffic" at bounding box center [415, 146] width 39 height 10
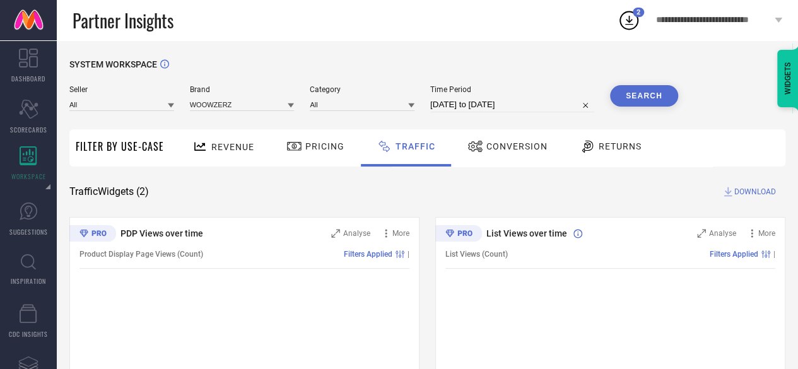
scroll to position [10, 0]
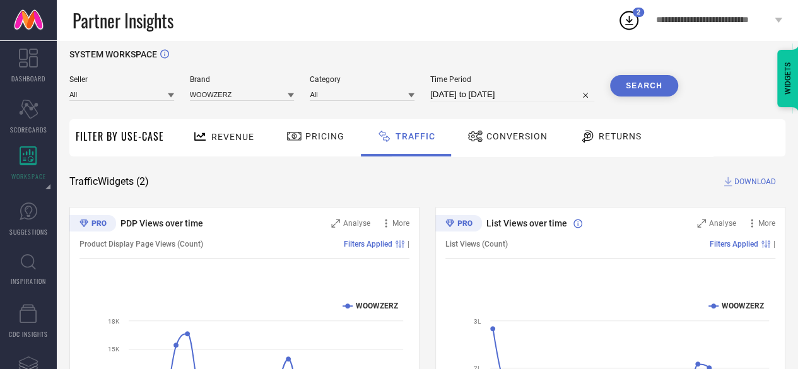
click at [731, 184] on icon at bounding box center [728, 181] width 13 height 13
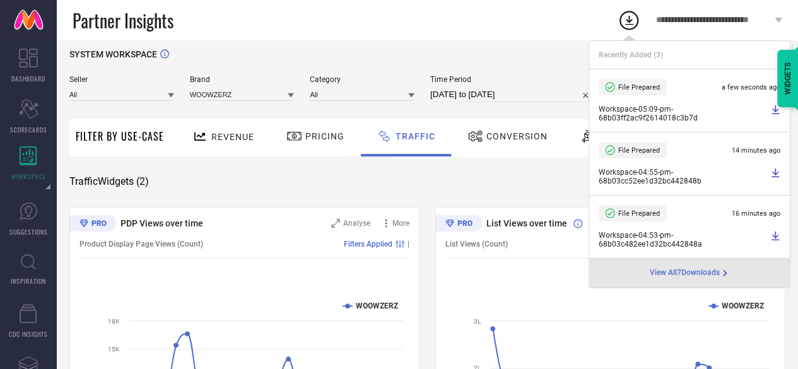
click at [513, 86] on div "Time Period [DATE] to [DATE]" at bounding box center [512, 88] width 164 height 27
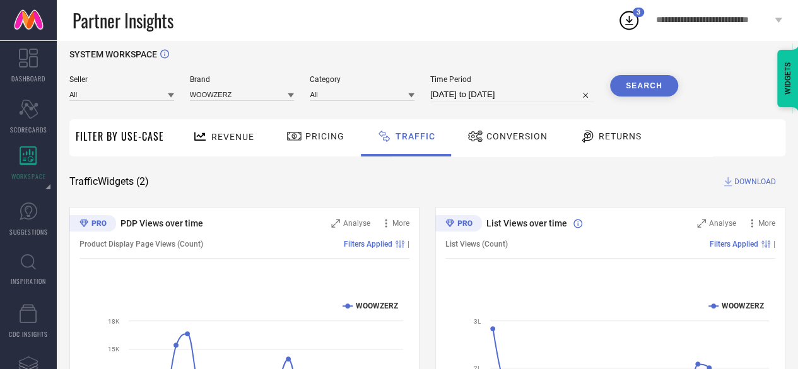
click at [602, 139] on span "Returns" at bounding box center [620, 136] width 43 height 10
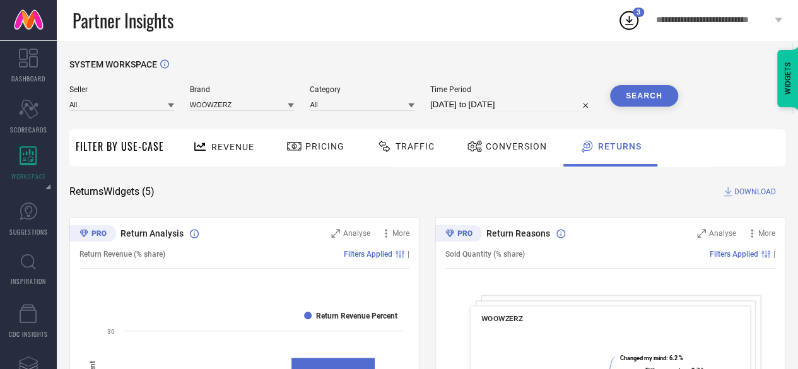
click at [744, 195] on span "DOWNLOAD" at bounding box center [755, 191] width 42 height 13
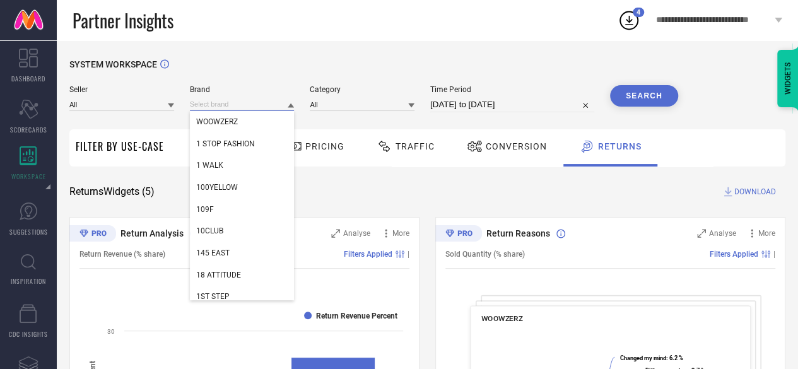
click at [240, 103] on input at bounding box center [242, 104] width 105 height 13
paste input "OMG CREATION"
type input "OMG CREATION"
click at [262, 103] on input "OMG CREATION" at bounding box center [242, 104] width 105 height 13
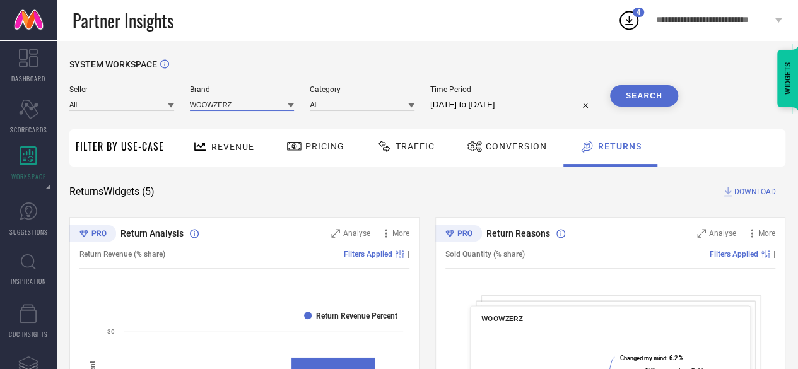
paste input "NIGHT FLOSS"
type input "NIGHT"
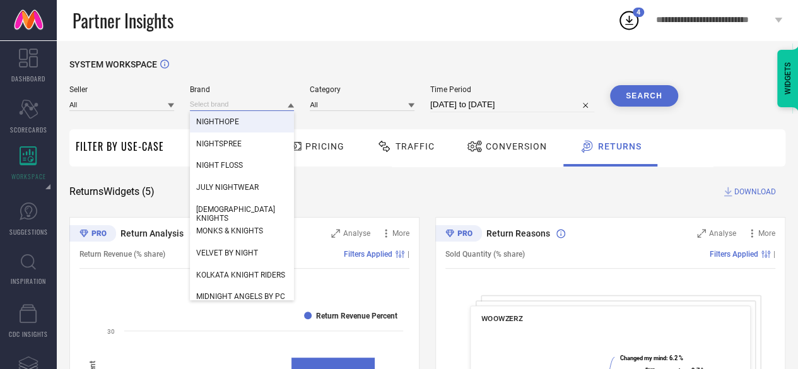
paste input "MM-21"
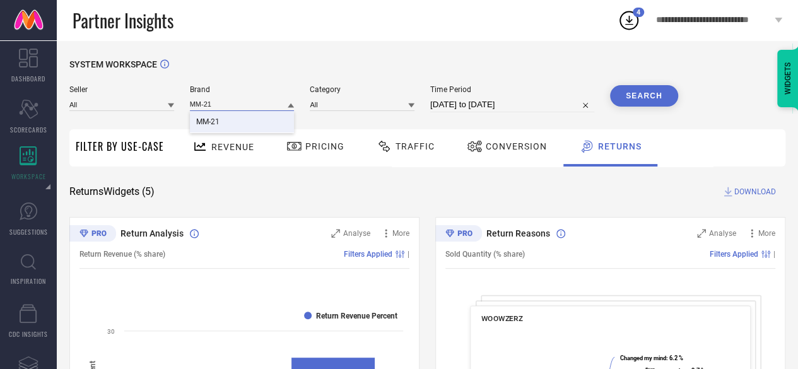
type input "MM-21"
click at [266, 118] on div "MM-21" at bounding box center [242, 121] width 105 height 21
click at [363, 99] on input at bounding box center [362, 104] width 105 height 13
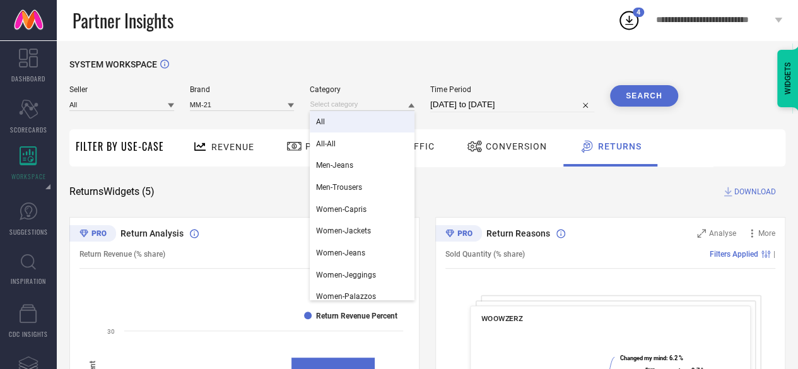
click at [362, 117] on div "All" at bounding box center [362, 121] width 105 height 21
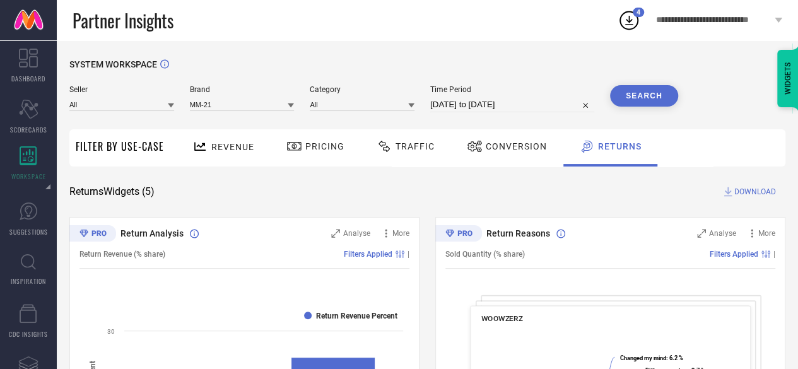
click at [632, 92] on button "Search" at bounding box center [644, 95] width 68 height 21
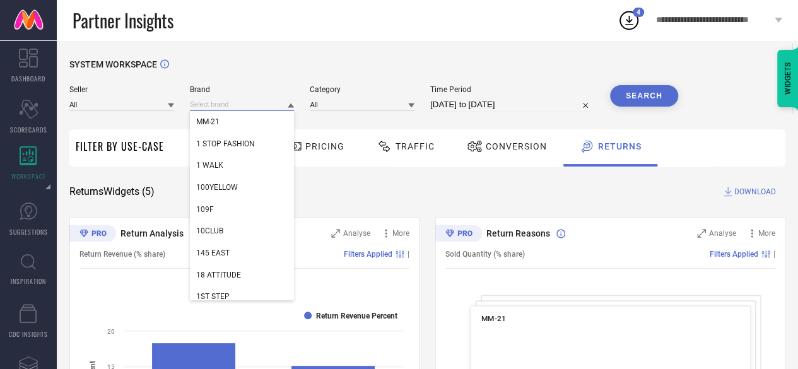
click at [220, 101] on input at bounding box center [242, 104] width 105 height 13
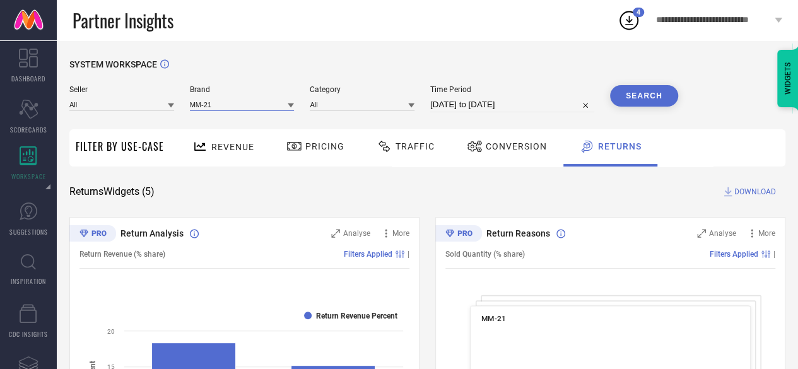
click at [197, 103] on input at bounding box center [242, 104] width 105 height 13
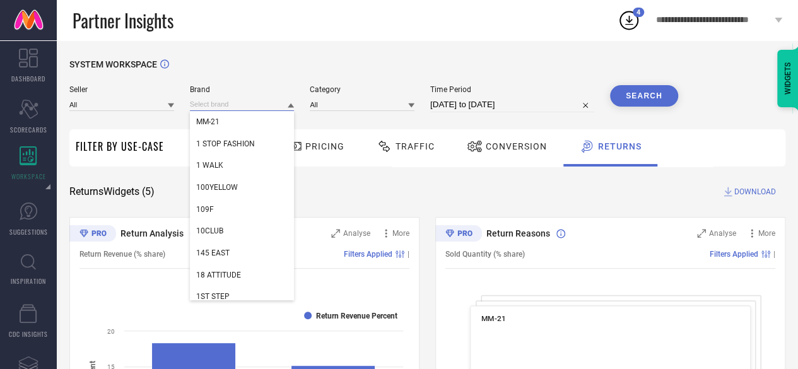
click at [197, 103] on input at bounding box center [242, 104] width 105 height 13
click at [253, 126] on div "MM-21" at bounding box center [242, 121] width 105 height 21
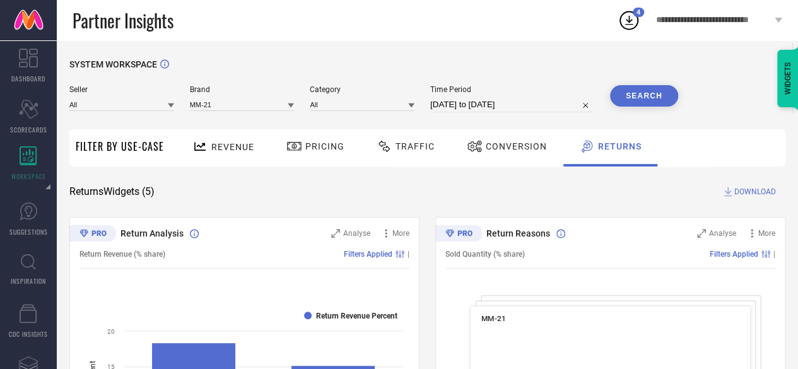
click at [653, 97] on button "Search" at bounding box center [644, 95] width 68 height 21
click at [232, 150] on span "Revenue" at bounding box center [232, 147] width 43 height 10
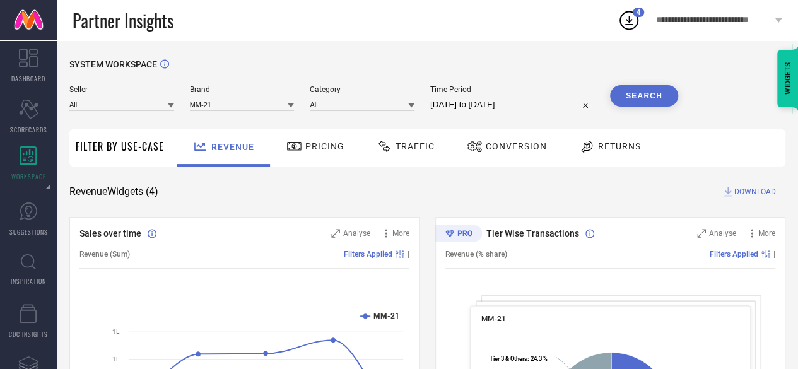
click at [513, 145] on span "Conversion" at bounding box center [516, 146] width 61 height 10
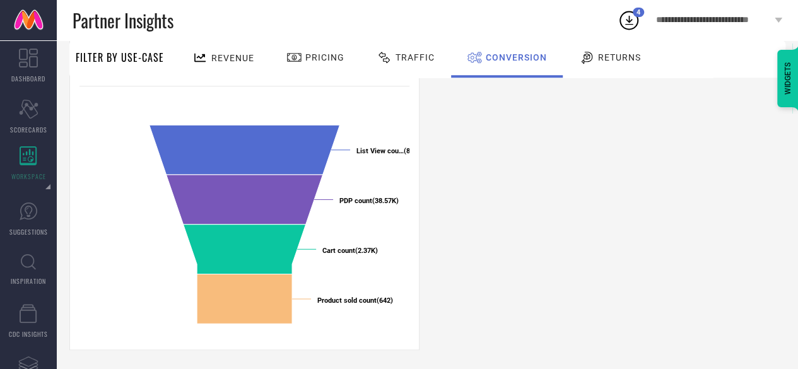
scroll to position [514, 0]
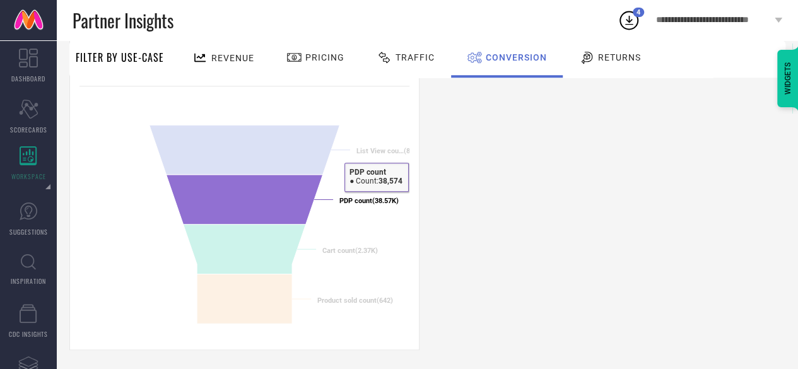
click at [392, 201] on text "PDP count (38.57K) ​ PDP count (38.57K)" at bounding box center [368, 201] width 59 height 8
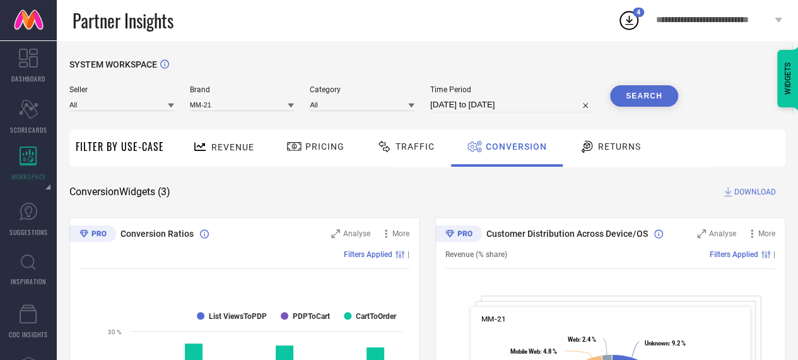
click at [466, 100] on input "[DATE] to [DATE]" at bounding box center [512, 104] width 164 height 15
select select "7"
select select "2025"
select select "8"
select select "2025"
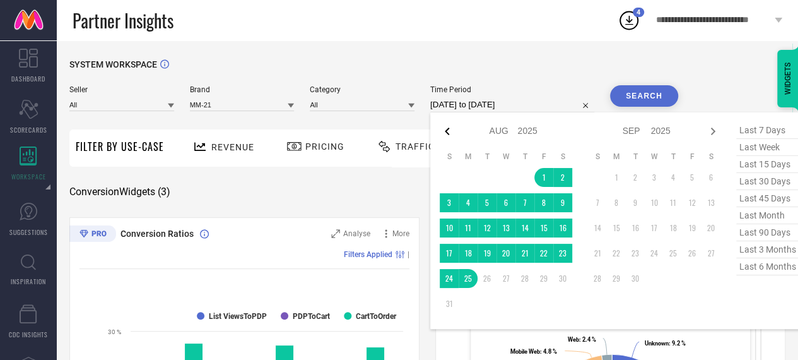
click at [443, 127] on icon at bounding box center [447, 131] width 15 height 15
select select "6"
select select "2025"
select select "7"
select select "2025"
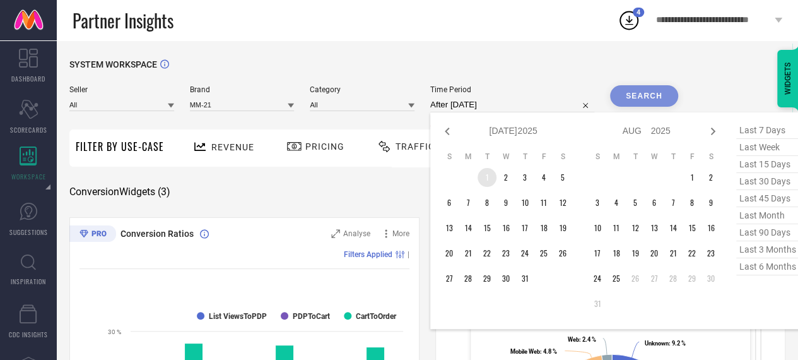
click at [488, 178] on td "1" at bounding box center [487, 177] width 19 height 19
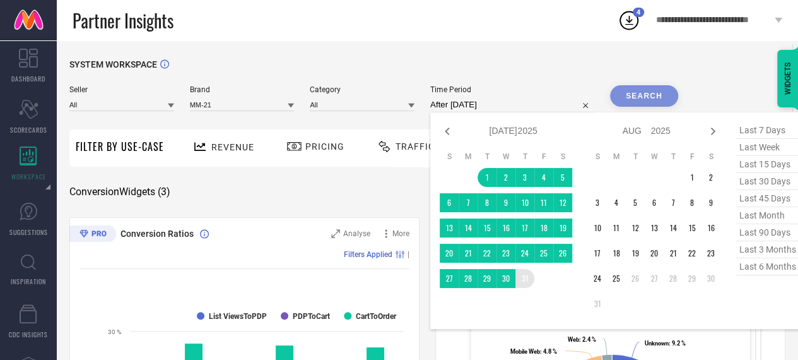
type input "[DATE] to [DATE]"
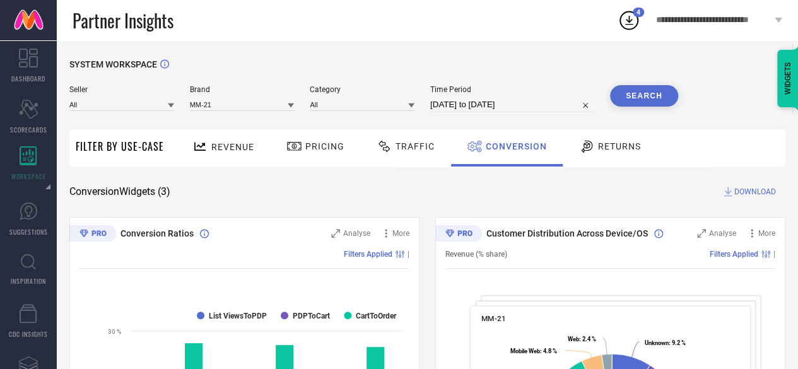
click at [631, 89] on button "Search" at bounding box center [644, 95] width 68 height 21
click at [493, 93] on span "Time Period" at bounding box center [512, 89] width 164 height 9
click at [493, 97] on div "Time Period 01-07-2025 to 31-07-2025" at bounding box center [512, 98] width 164 height 27
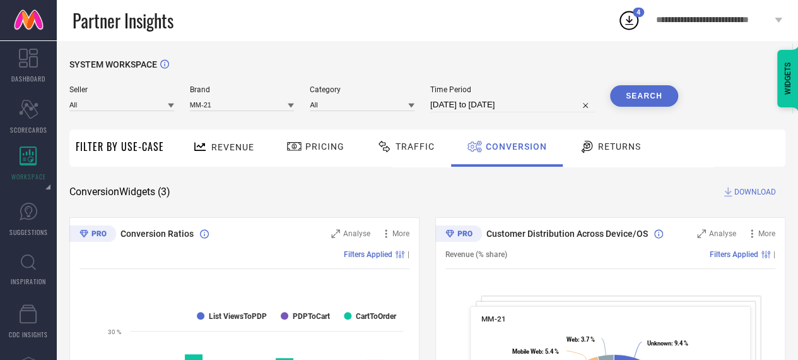
select select "6"
select select "2025"
select select "7"
select select "2025"
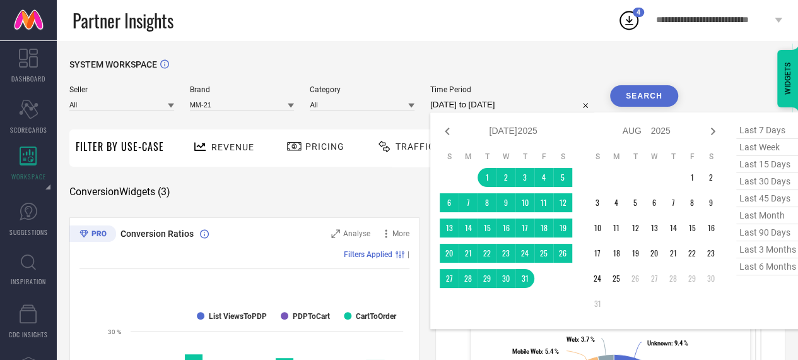
click at [494, 98] on input "[DATE] to [DATE]" at bounding box center [512, 104] width 164 height 15
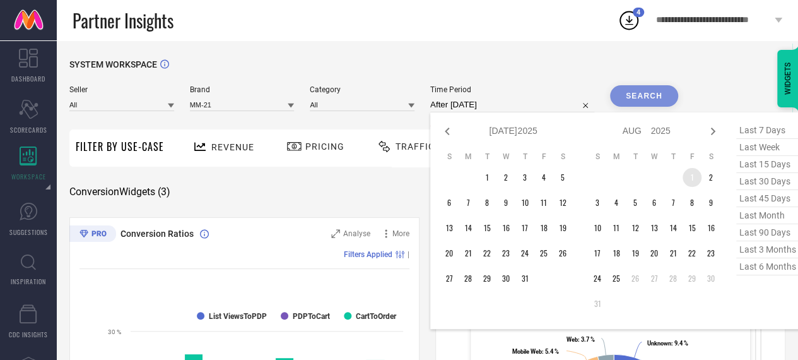
click at [700, 179] on td "1" at bounding box center [692, 177] width 19 height 19
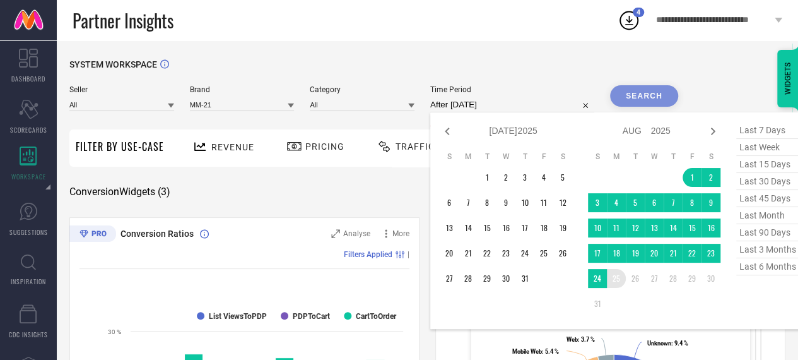
type input "[DATE] to [DATE]"
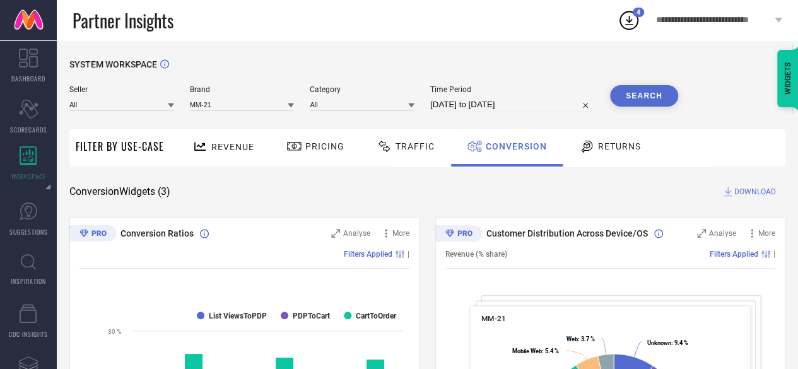
click at [654, 101] on button "Search" at bounding box center [644, 95] width 68 height 21
click at [343, 144] on div "Pricing" at bounding box center [315, 146] width 64 height 21
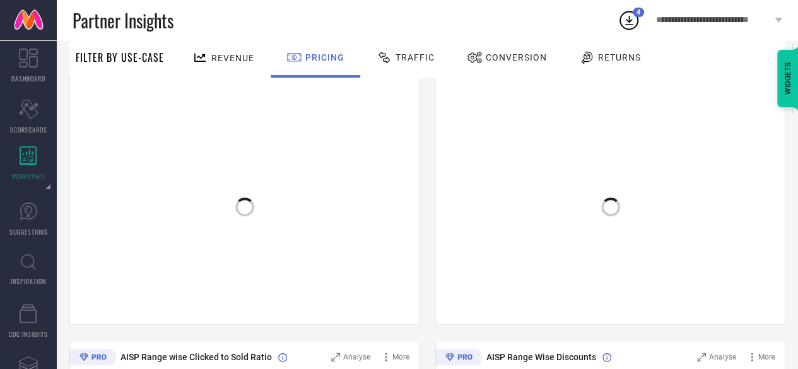
scroll to position [209, 0]
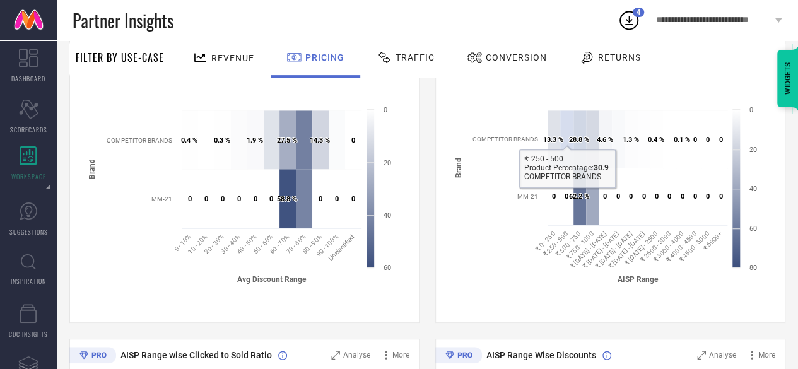
click at [614, 54] on span "Returns" at bounding box center [619, 57] width 43 height 10
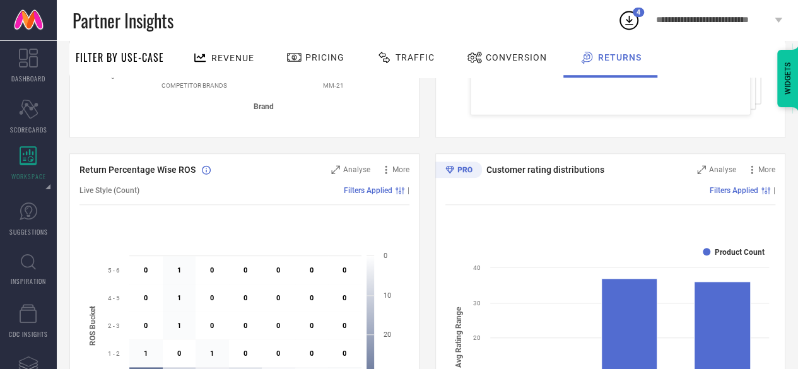
scroll to position [0, 0]
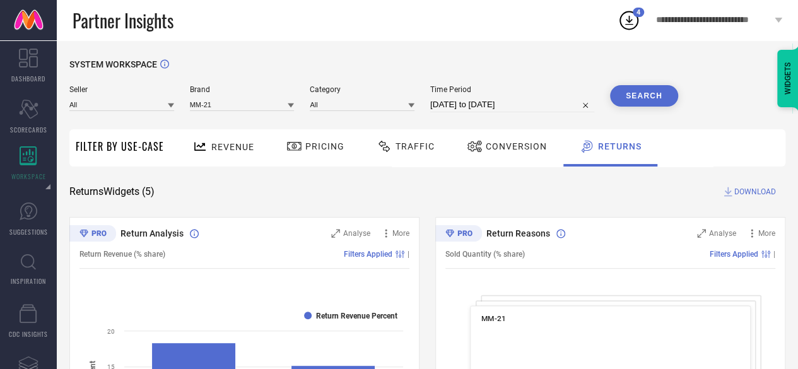
click at [415, 143] on span "Traffic" at bounding box center [415, 146] width 39 height 10
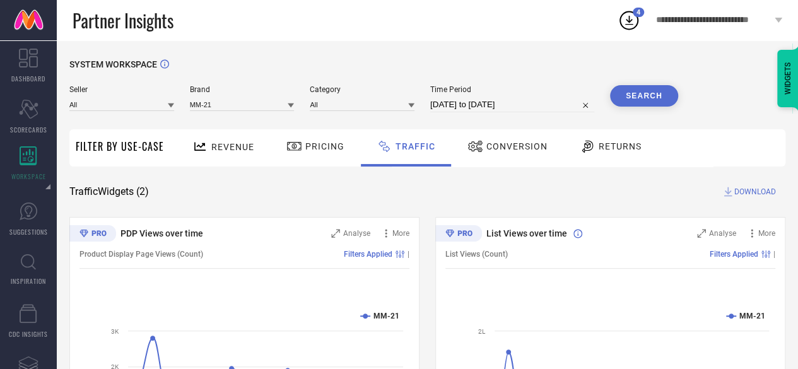
click at [242, 148] on span "Revenue" at bounding box center [232, 147] width 43 height 10
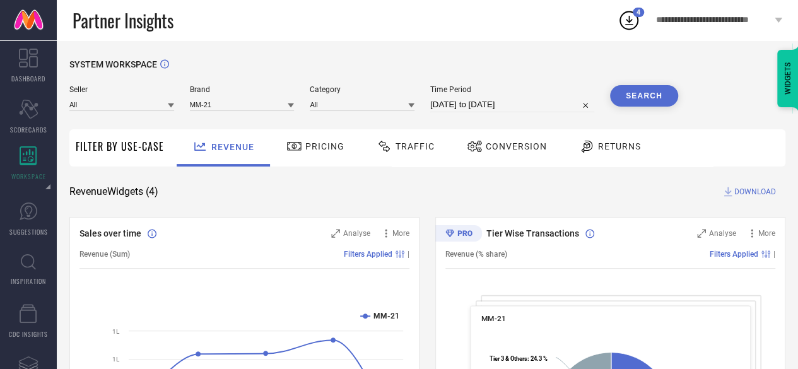
click at [423, 136] on div "Traffic" at bounding box center [405, 146] width 64 height 21
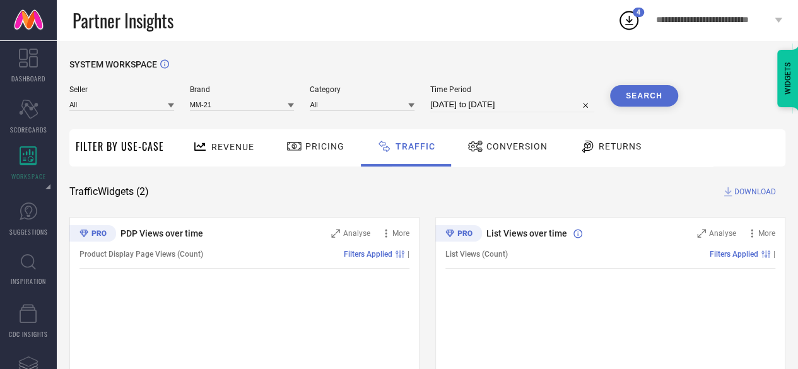
click at [483, 154] on div at bounding box center [476, 146] width 19 height 15
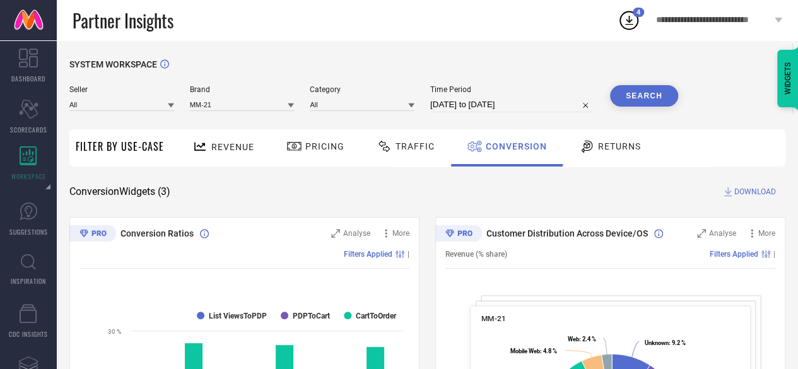
click at [738, 192] on span "DOWNLOAD" at bounding box center [755, 191] width 42 height 13
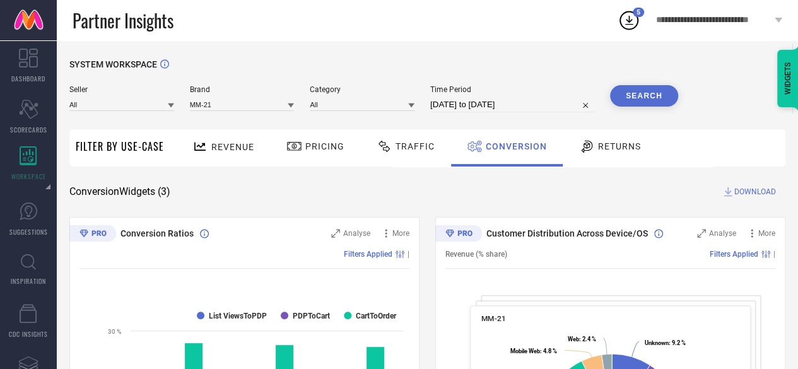
click at [336, 143] on span "Pricing" at bounding box center [324, 146] width 39 height 10
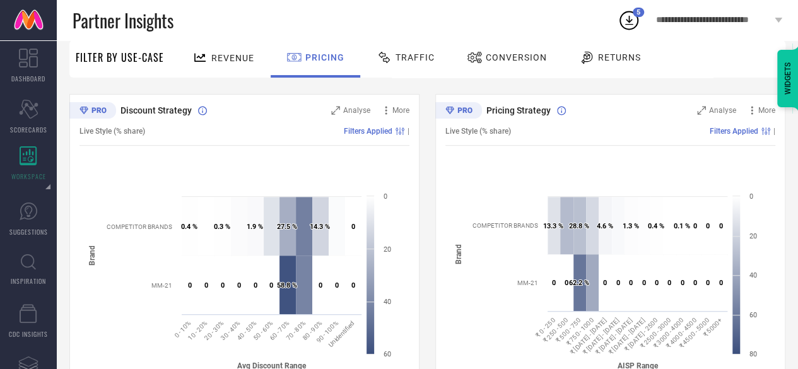
scroll to position [125, 0]
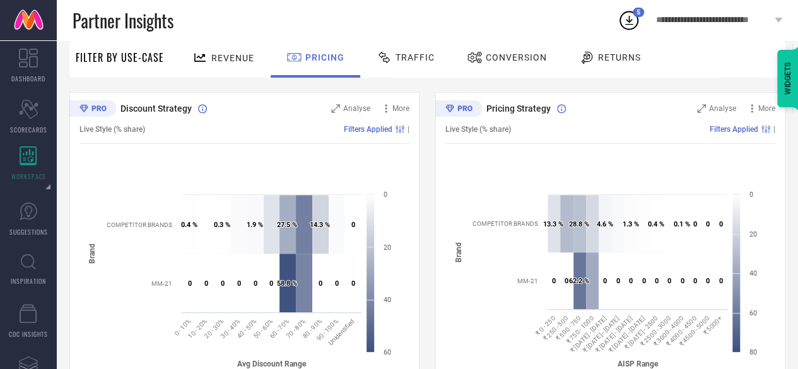
click at [601, 60] on span "Returns" at bounding box center [619, 57] width 43 height 10
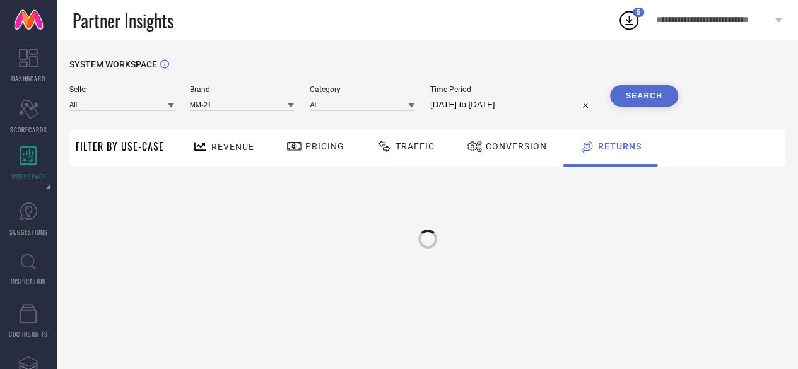
scroll to position [0, 0]
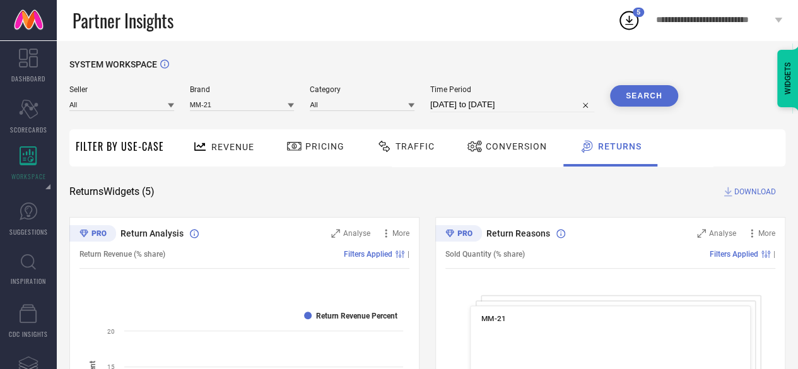
click at [745, 187] on span "DOWNLOAD" at bounding box center [755, 191] width 42 height 13
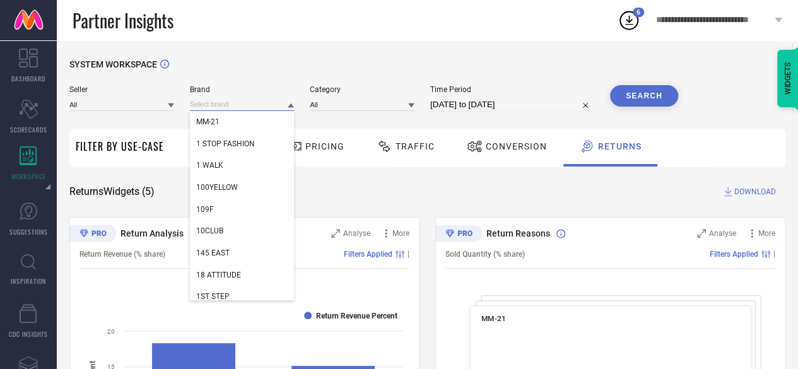
click at [232, 107] on input at bounding box center [242, 104] width 105 height 13
paste input "StyleStone"
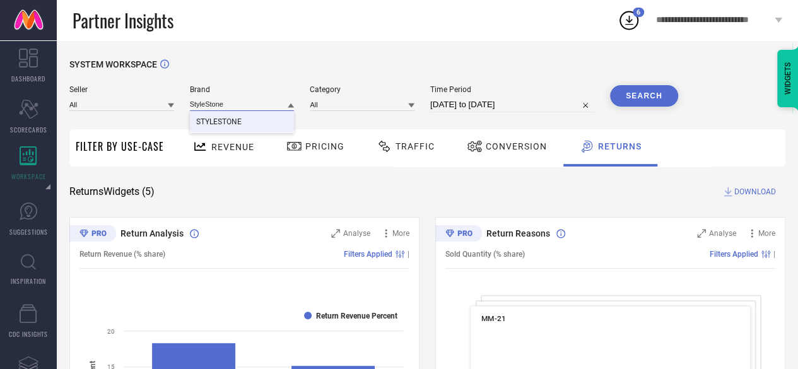
type input "StyleStone"
click at [237, 119] on span "STYLESTONE" at bounding box center [218, 121] width 45 height 9
click at [365, 96] on div "Category" at bounding box center [362, 98] width 105 height 27
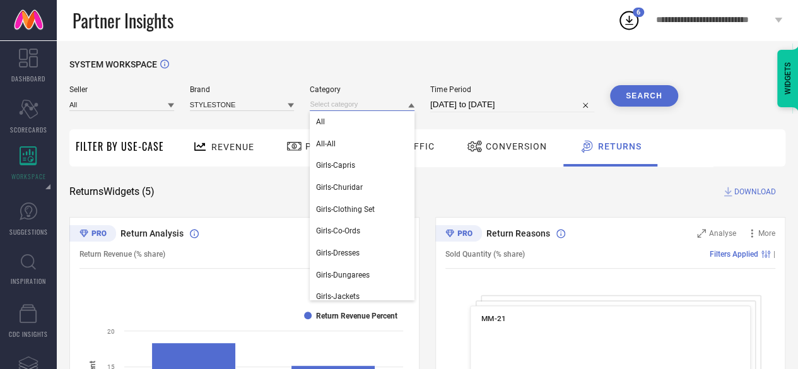
click at [365, 100] on input at bounding box center [362, 104] width 105 height 13
click at [355, 117] on div "All" at bounding box center [362, 121] width 105 height 21
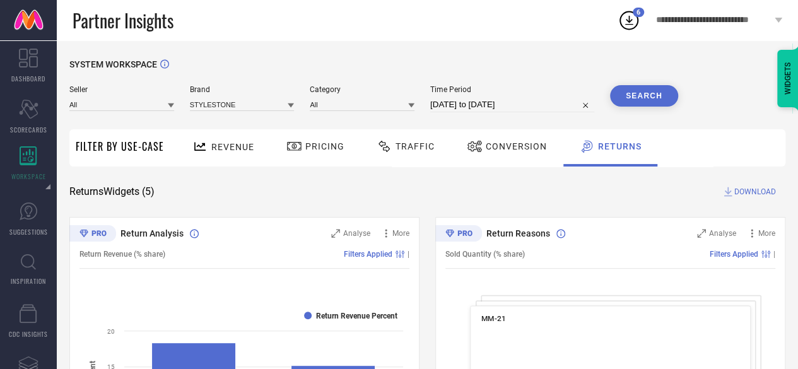
click at [652, 90] on button "Search" at bounding box center [644, 95] width 68 height 21
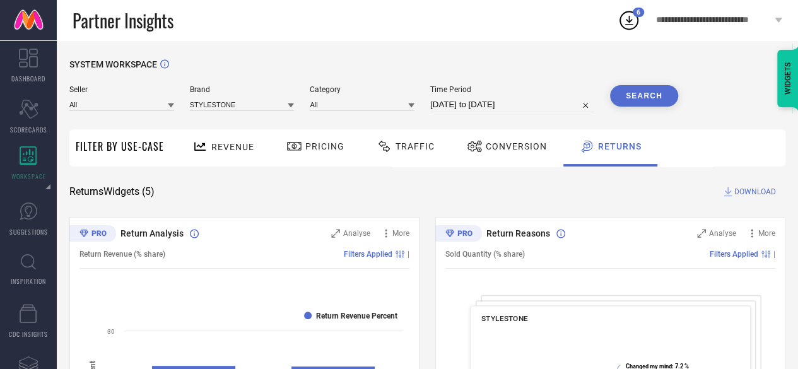
click at [429, 150] on span "Traffic" at bounding box center [415, 146] width 39 height 10
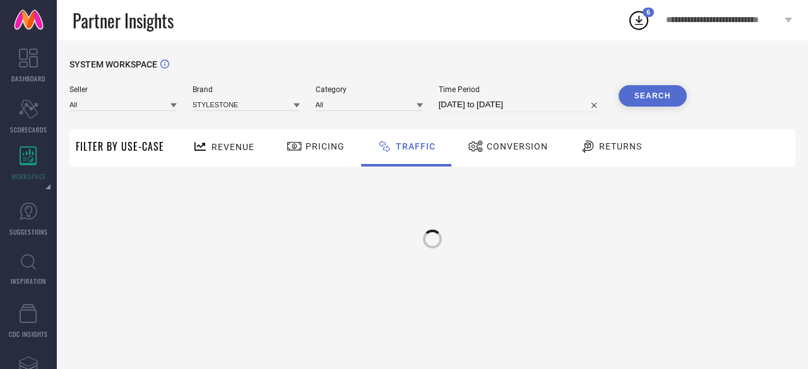
click at [496, 146] on span "Conversion" at bounding box center [516, 146] width 61 height 10
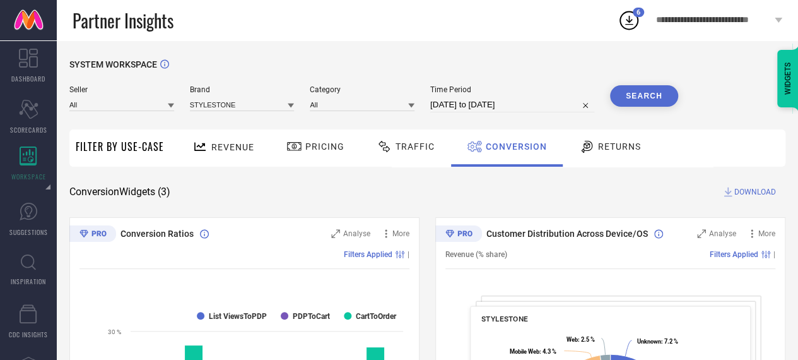
click at [488, 104] on input "[DATE] to [DATE]" at bounding box center [512, 104] width 164 height 15
select select "7"
select select "2025"
select select "8"
select select "2025"
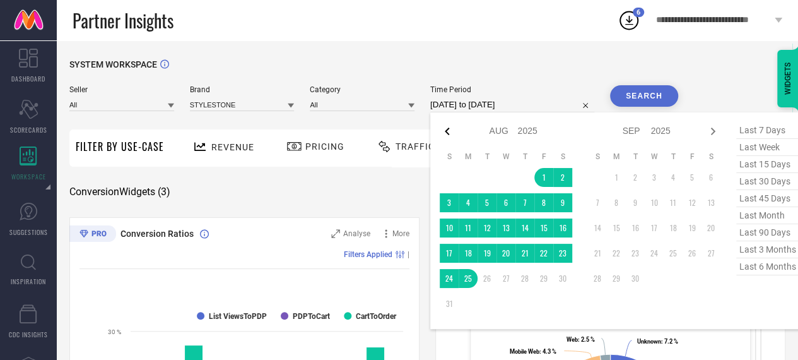
click at [449, 132] on icon at bounding box center [447, 131] width 15 height 15
select select "6"
select select "2025"
select select "7"
select select "2025"
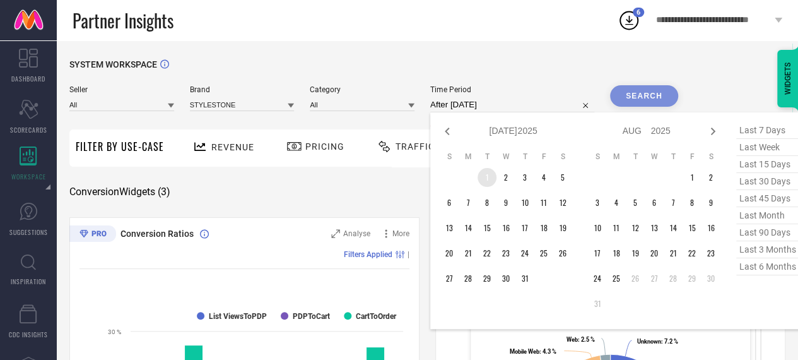
click at [486, 176] on td "1" at bounding box center [487, 177] width 19 height 19
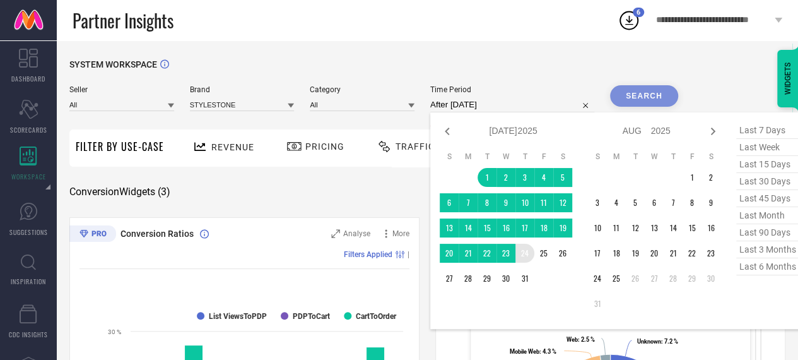
type input "[DATE] to [DATE]"
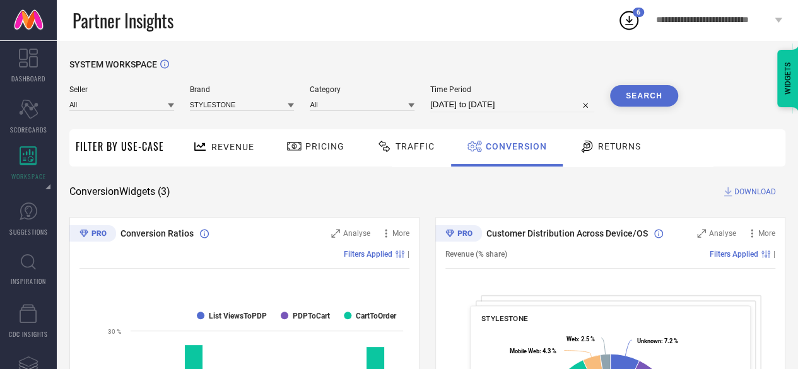
click at [635, 94] on button "Search" at bounding box center [644, 95] width 68 height 21
select select "6"
select select "2025"
select select "7"
select select "2025"
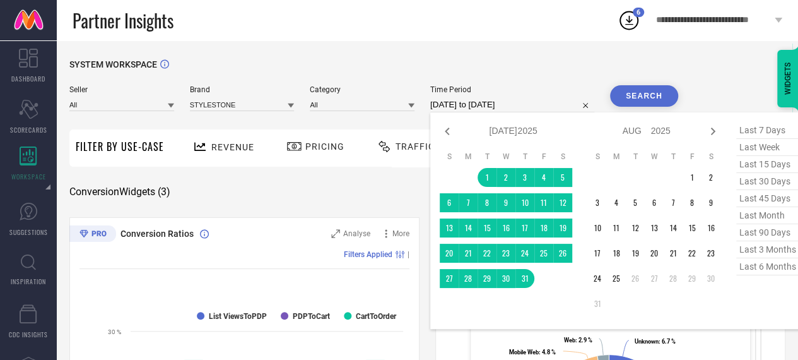
click at [487, 108] on input "[DATE] to [DATE]" at bounding box center [512, 104] width 164 height 15
click at [693, 179] on td "1" at bounding box center [692, 177] width 19 height 19
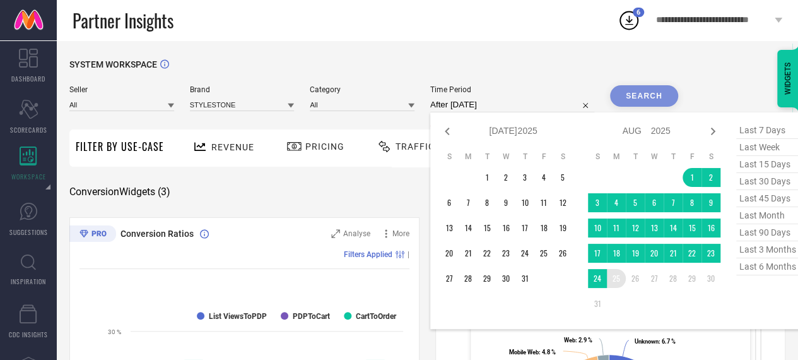
type input "[DATE] to [DATE]"
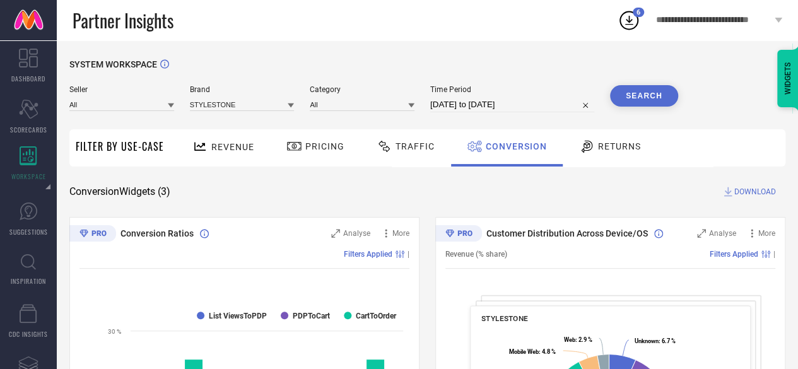
click at [638, 103] on button "Search" at bounding box center [644, 95] width 68 height 21
click at [255, 152] on div "Revenue" at bounding box center [223, 147] width 93 height 37
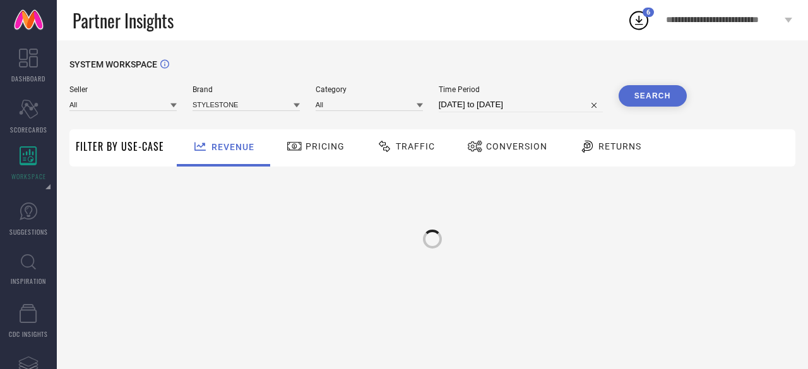
click at [654, 105] on button "Search" at bounding box center [652, 95] width 68 height 21
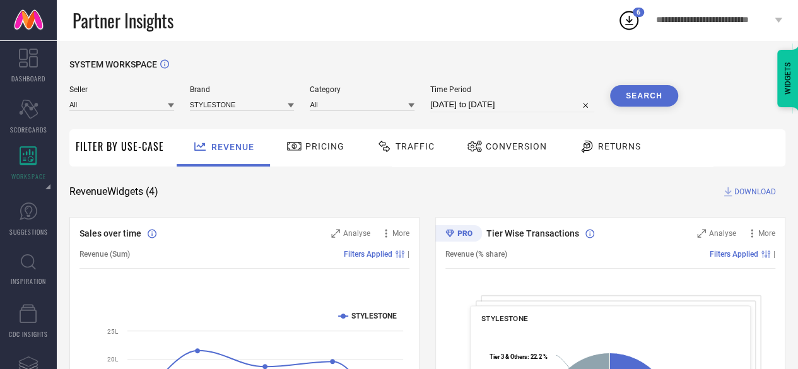
click at [328, 134] on div "Pricing" at bounding box center [316, 147] width 90 height 37
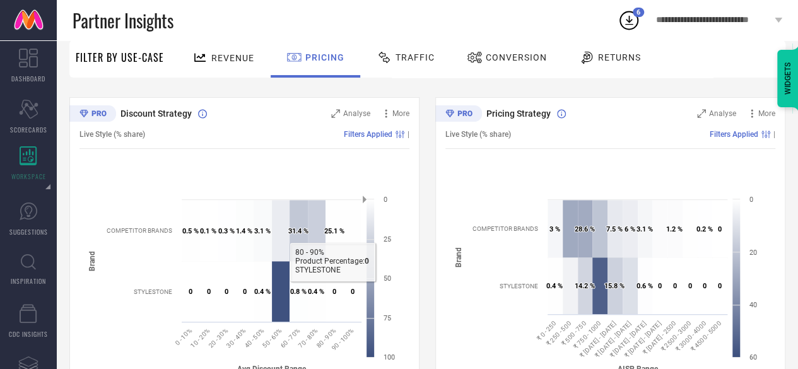
scroll to position [197, 0]
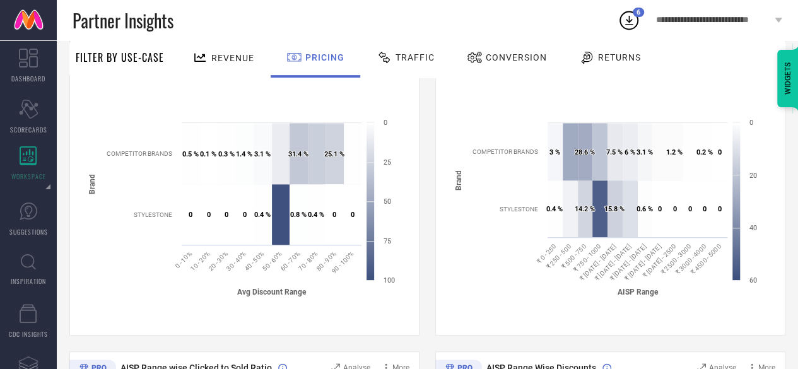
click at [347, 308] on div "Created with Highcharts 9.3.3 Avg Discount Range Brand 0 ​ 0 0.5 % ​ 0.5 % 0 ​ …" at bounding box center [244, 211] width 330 height 240
click at [420, 60] on span "Traffic" at bounding box center [415, 57] width 39 height 10
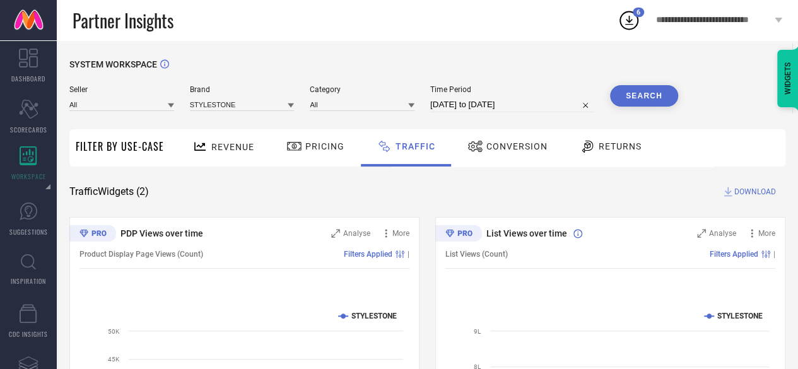
scroll to position [182, 0]
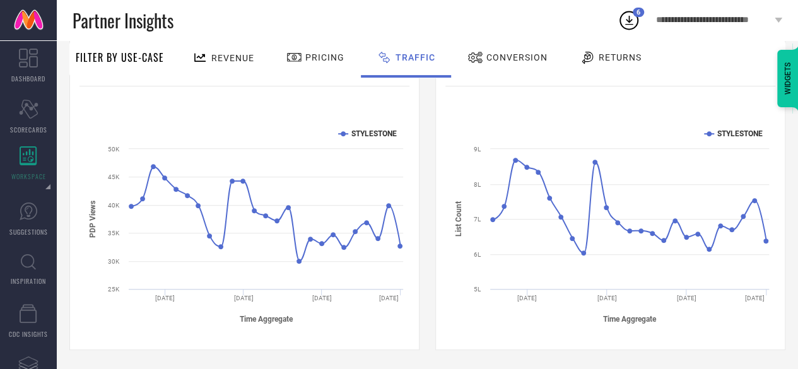
click at [491, 48] on div "Conversion" at bounding box center [507, 57] width 86 height 21
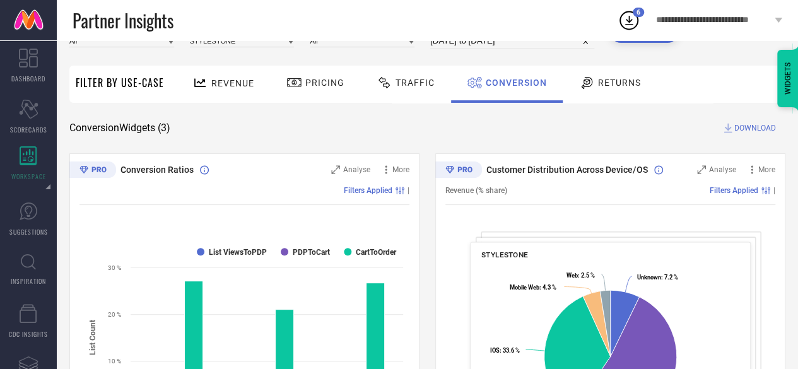
scroll to position [64, 0]
click at [616, 86] on span "Returns" at bounding box center [619, 82] width 43 height 10
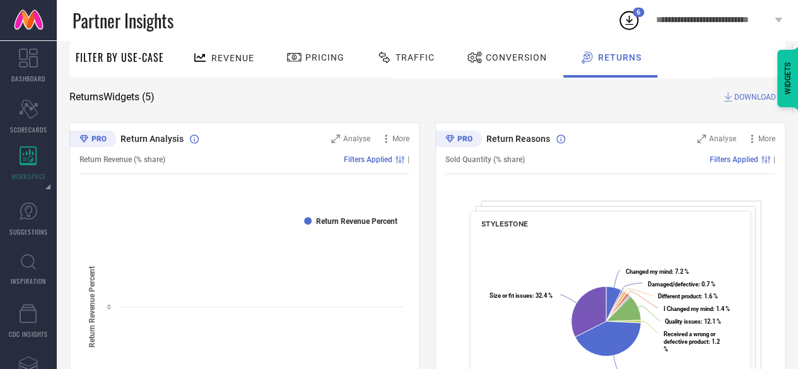
scroll to position [0, 0]
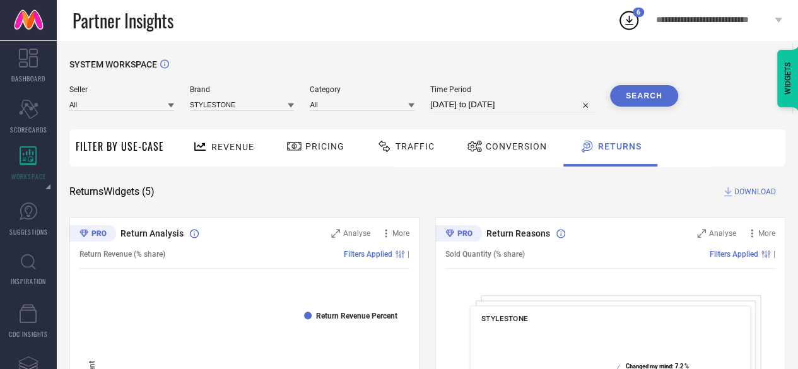
click at [643, 102] on button "Search" at bounding box center [644, 95] width 68 height 21
click at [757, 193] on span "DOWNLOAD" at bounding box center [755, 191] width 42 height 13
click at [322, 156] on div "Pricing" at bounding box center [315, 146] width 64 height 21
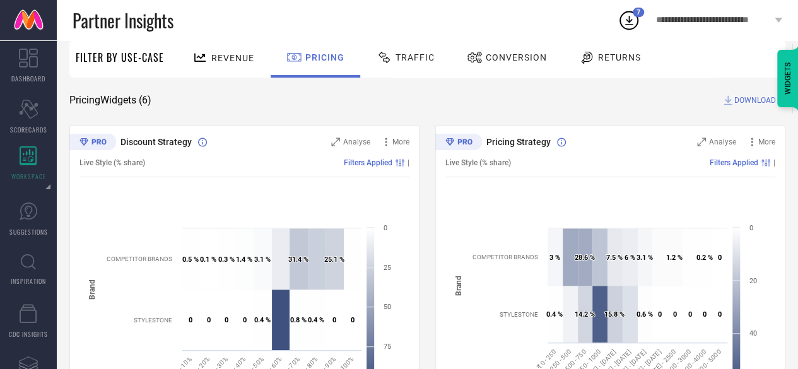
scroll to position [92, 0]
click at [408, 54] on span "Traffic" at bounding box center [415, 57] width 39 height 10
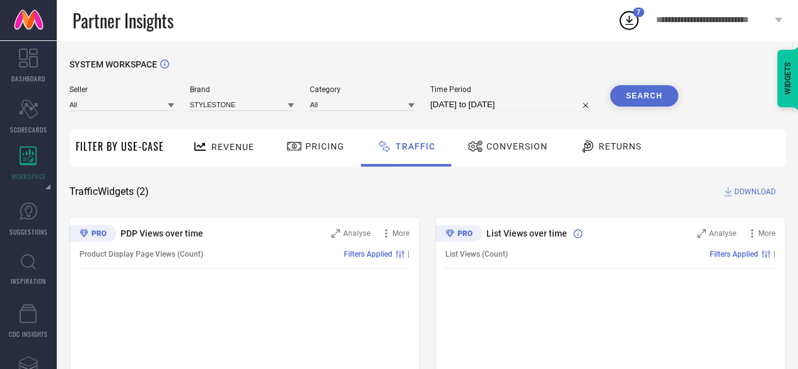
click at [494, 150] on span "Conversion" at bounding box center [516, 146] width 61 height 10
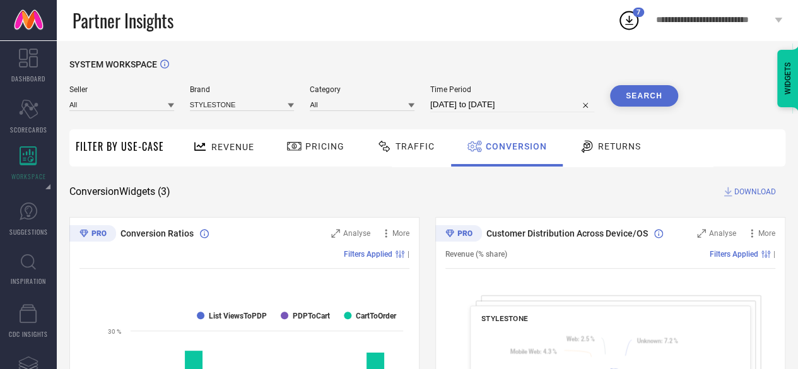
click at [766, 186] on span "DOWNLOAD" at bounding box center [755, 191] width 42 height 13
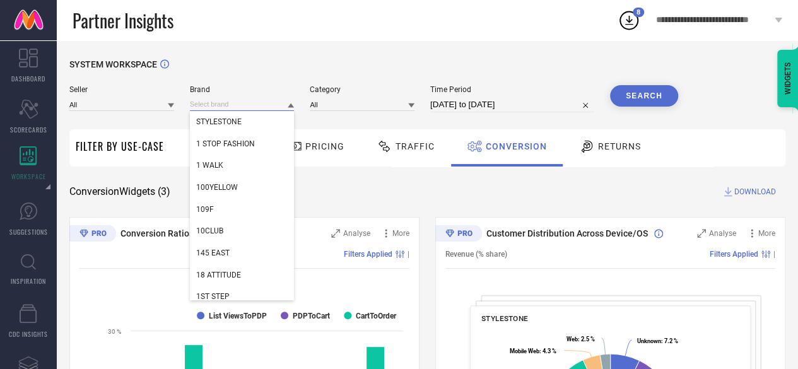
click at [230, 102] on input at bounding box center [242, 104] width 105 height 13
paste input "Aadvi Fashion"
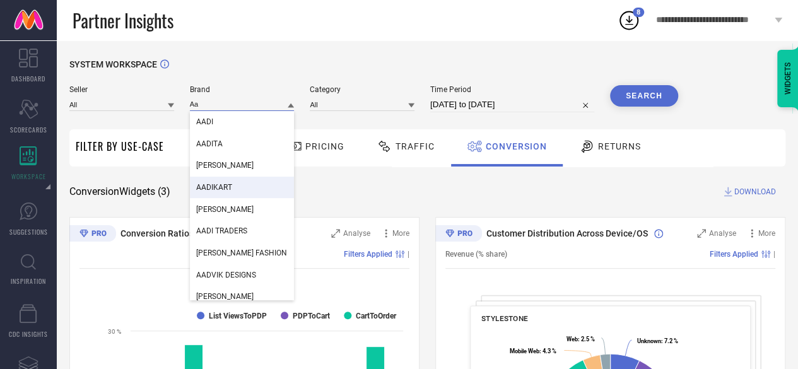
type input "A"
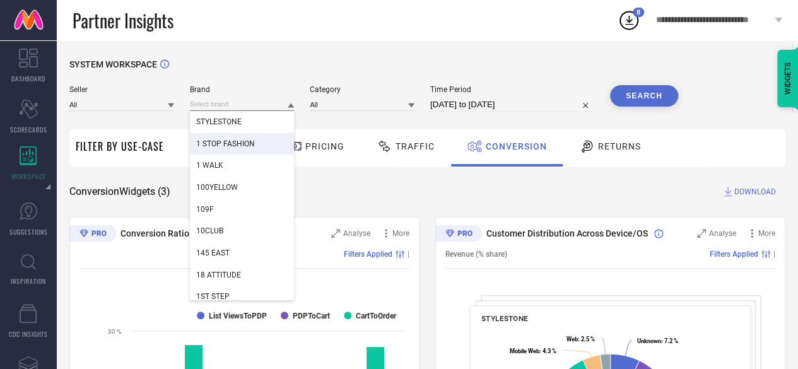
paste input "White Moon"
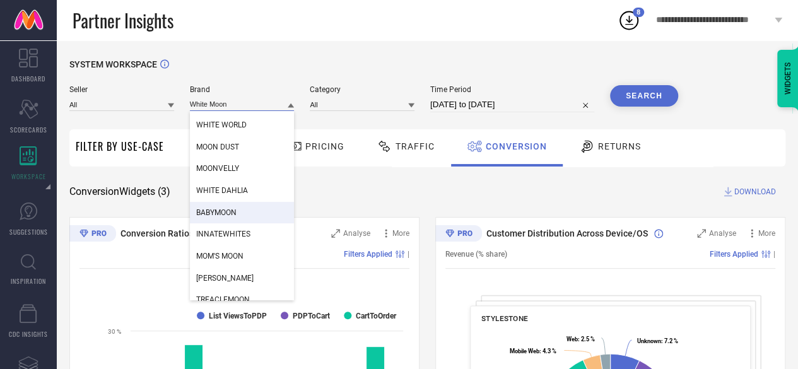
scroll to position [357, 0]
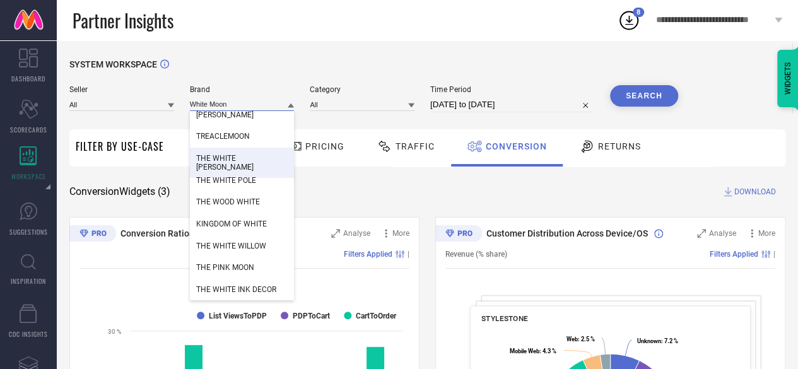
type input "White Moon"
